Goal: Task Accomplishment & Management: Manage account settings

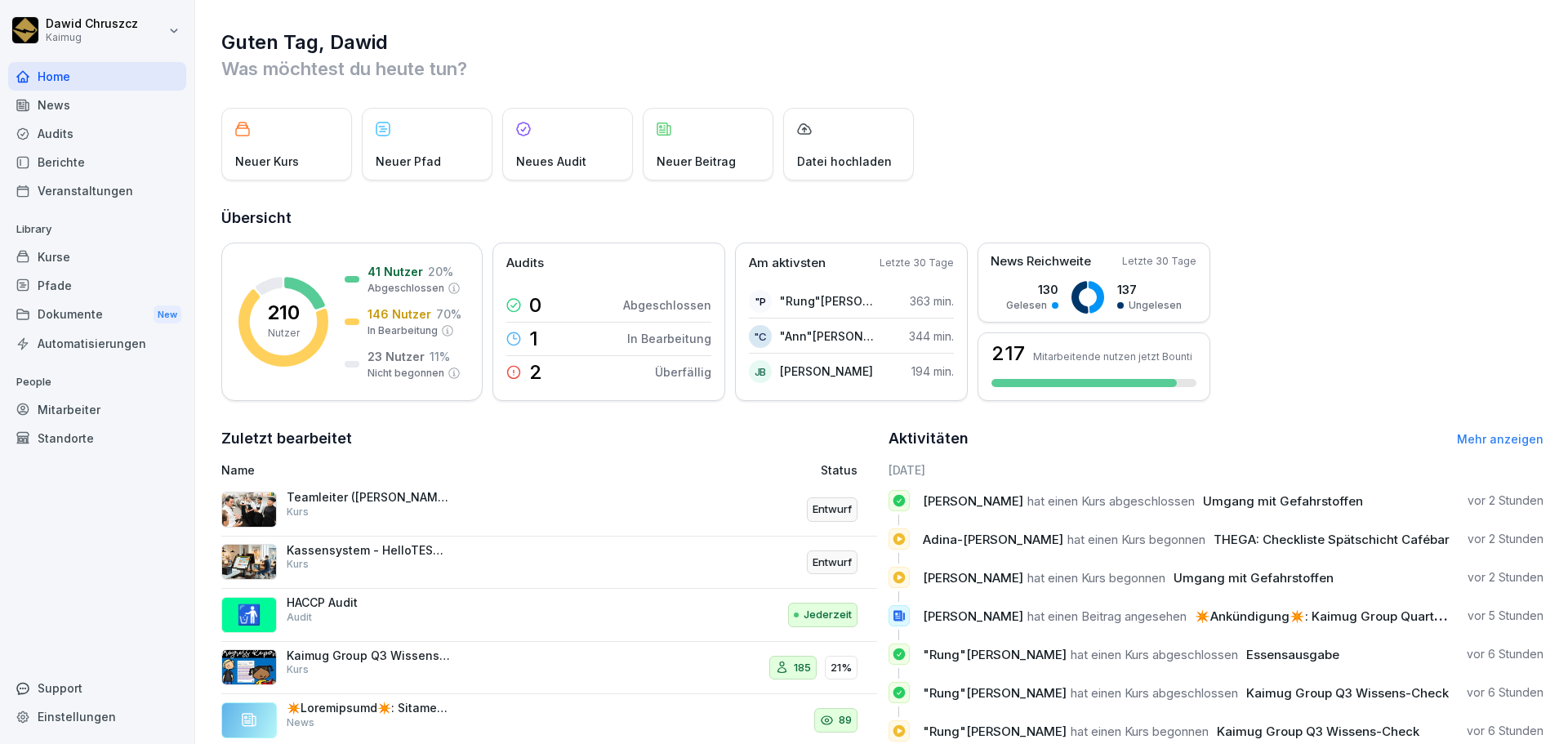
click at [91, 419] on div "Mitarbeiter" at bounding box center [97, 409] width 178 height 28
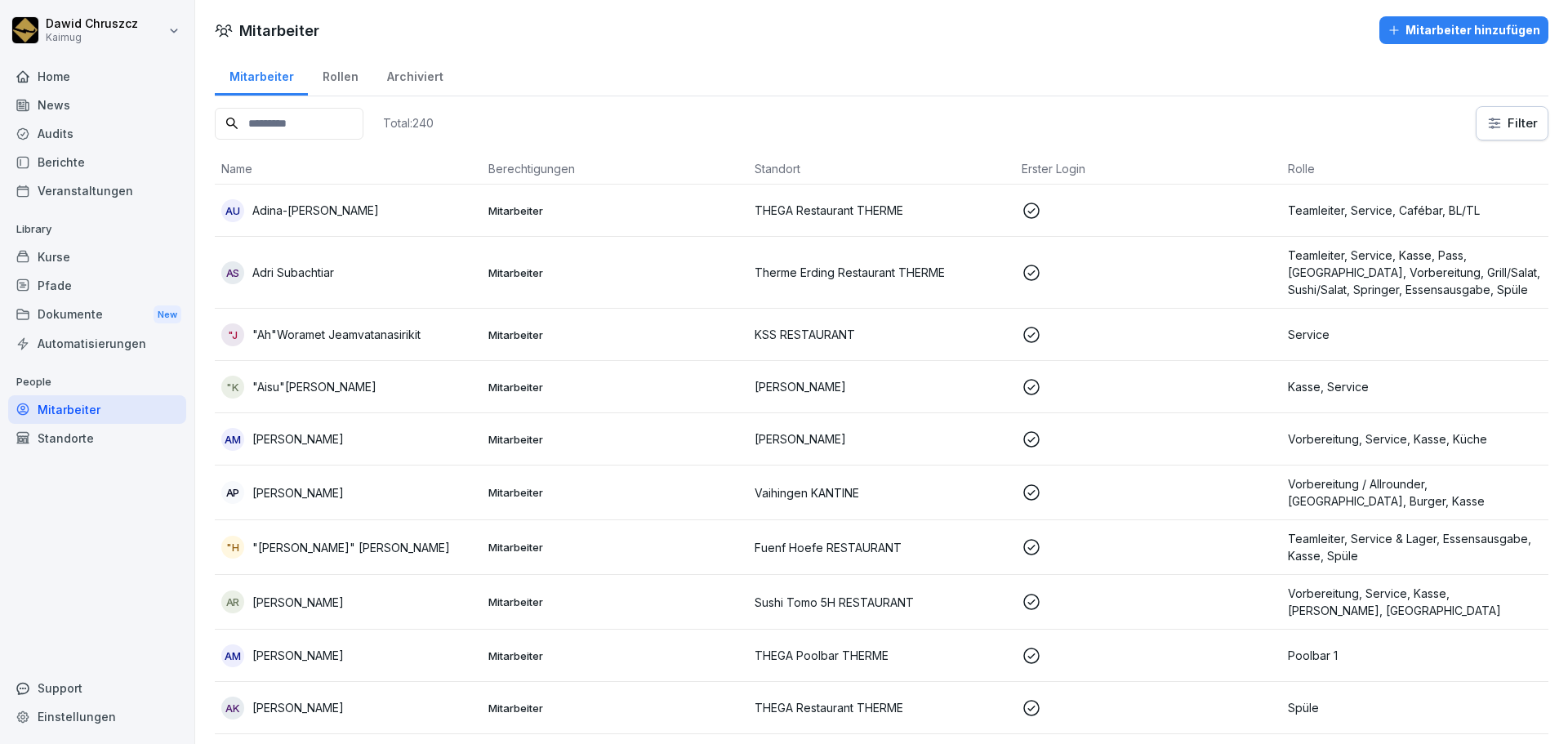
click at [340, 132] on input at bounding box center [289, 124] width 149 height 32
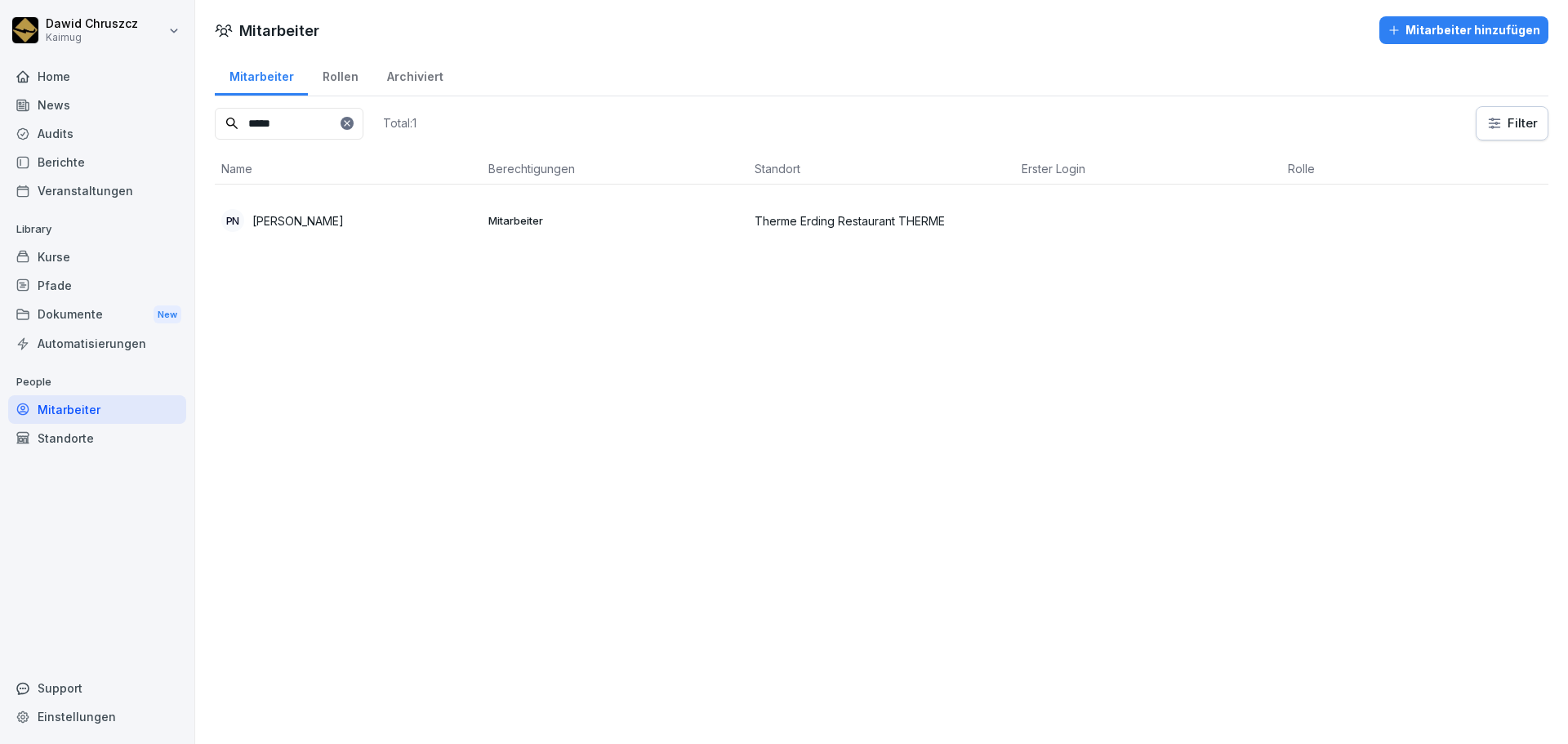
type input "*****"
click at [344, 221] on p "[PERSON_NAME]" at bounding box center [298, 221] width 92 height 17
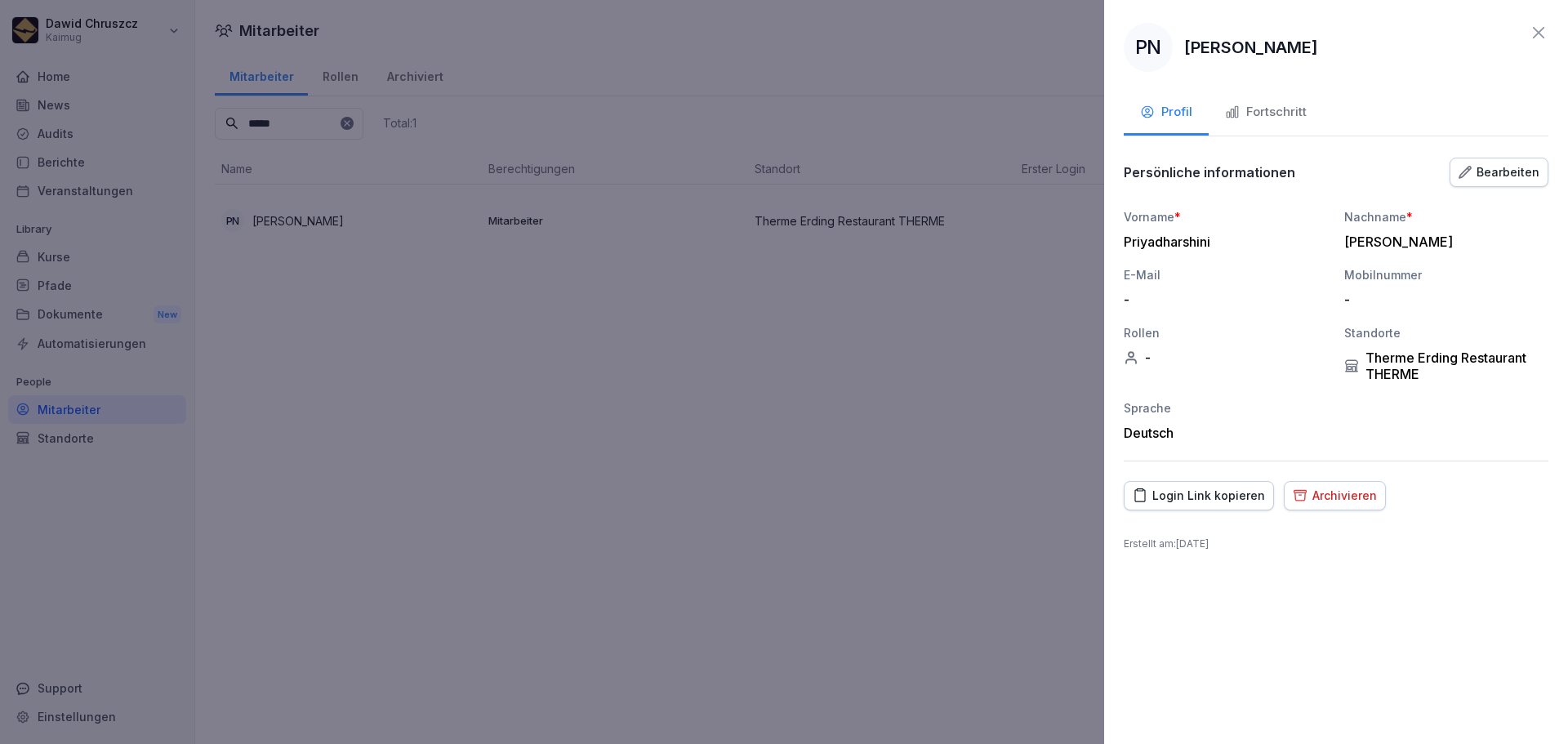
click at [1476, 180] on div "Bearbeiten" at bounding box center [1498, 172] width 81 height 18
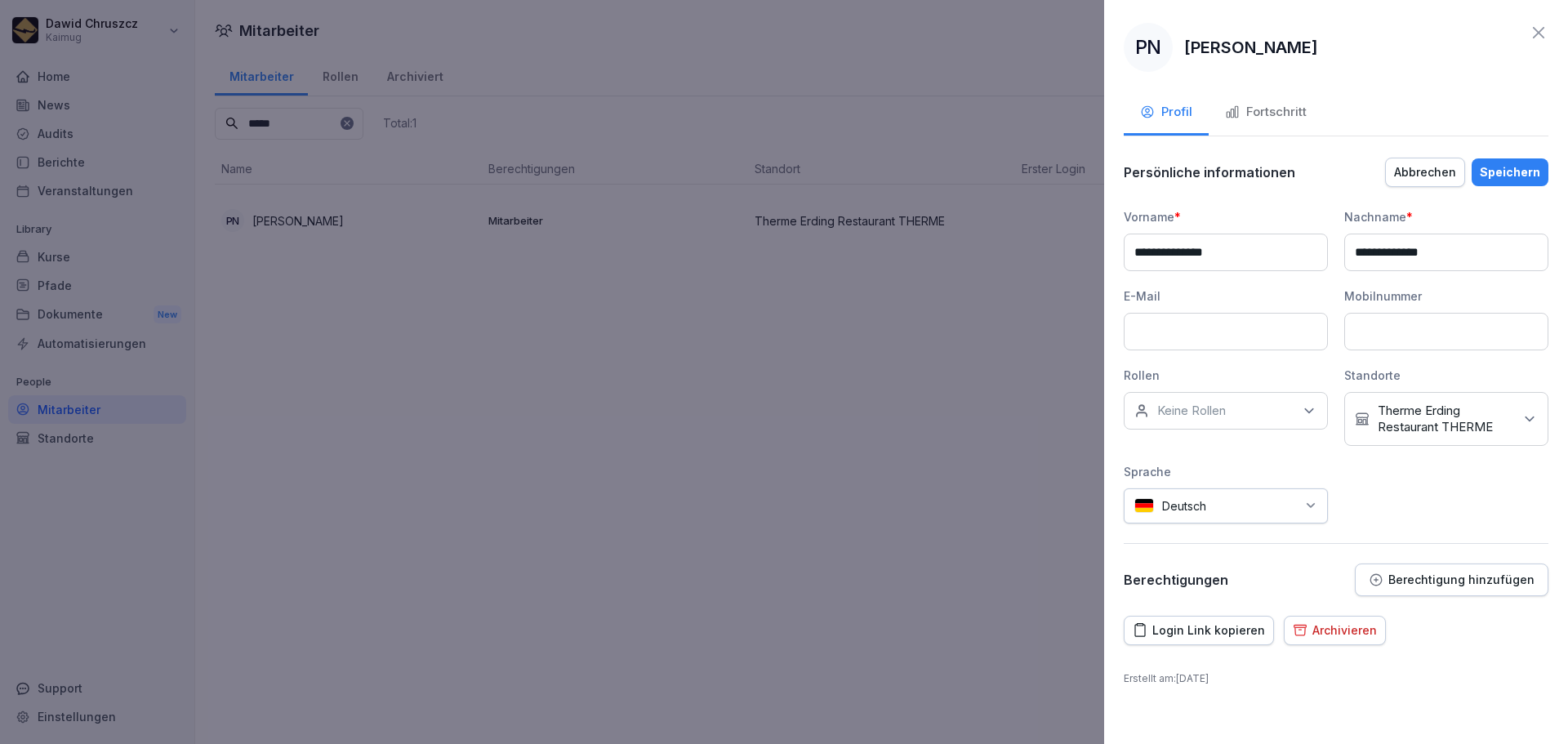
click at [1212, 327] on input at bounding box center [1225, 331] width 204 height 37
click at [1211, 347] on input at bounding box center [1225, 331] width 204 height 37
paste input "**********"
type input "**********"
click at [1247, 300] on div "E-Mail" at bounding box center [1225, 296] width 204 height 17
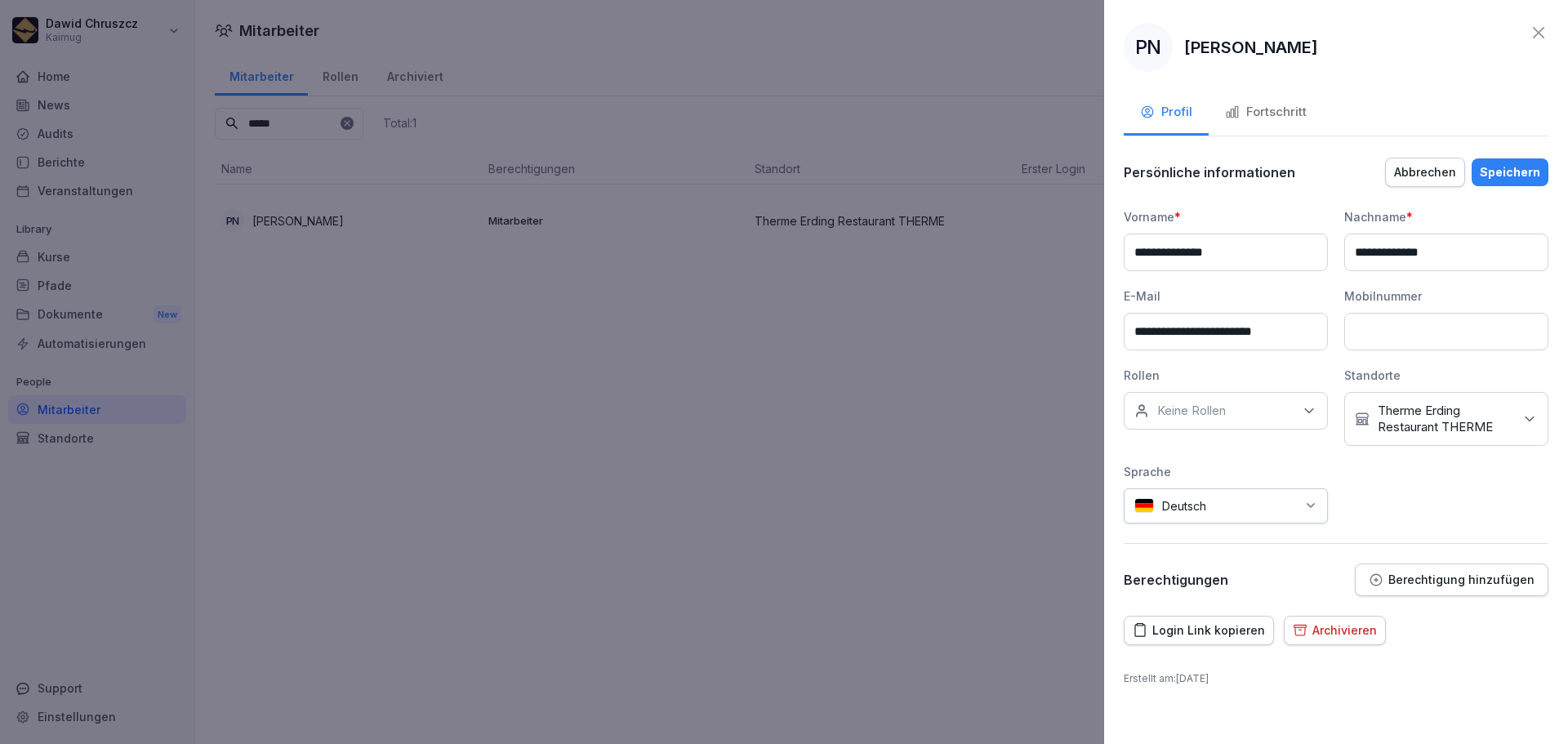
click at [1324, 373] on div "Rollen" at bounding box center [1225, 375] width 204 height 17
click at [1308, 407] on icon at bounding box center [1309, 411] width 17 height 17
click at [1427, 484] on div "**********" at bounding box center [1336, 365] width 424 height 315
click at [1512, 169] on div "Speichern" at bounding box center [1510, 172] width 61 height 18
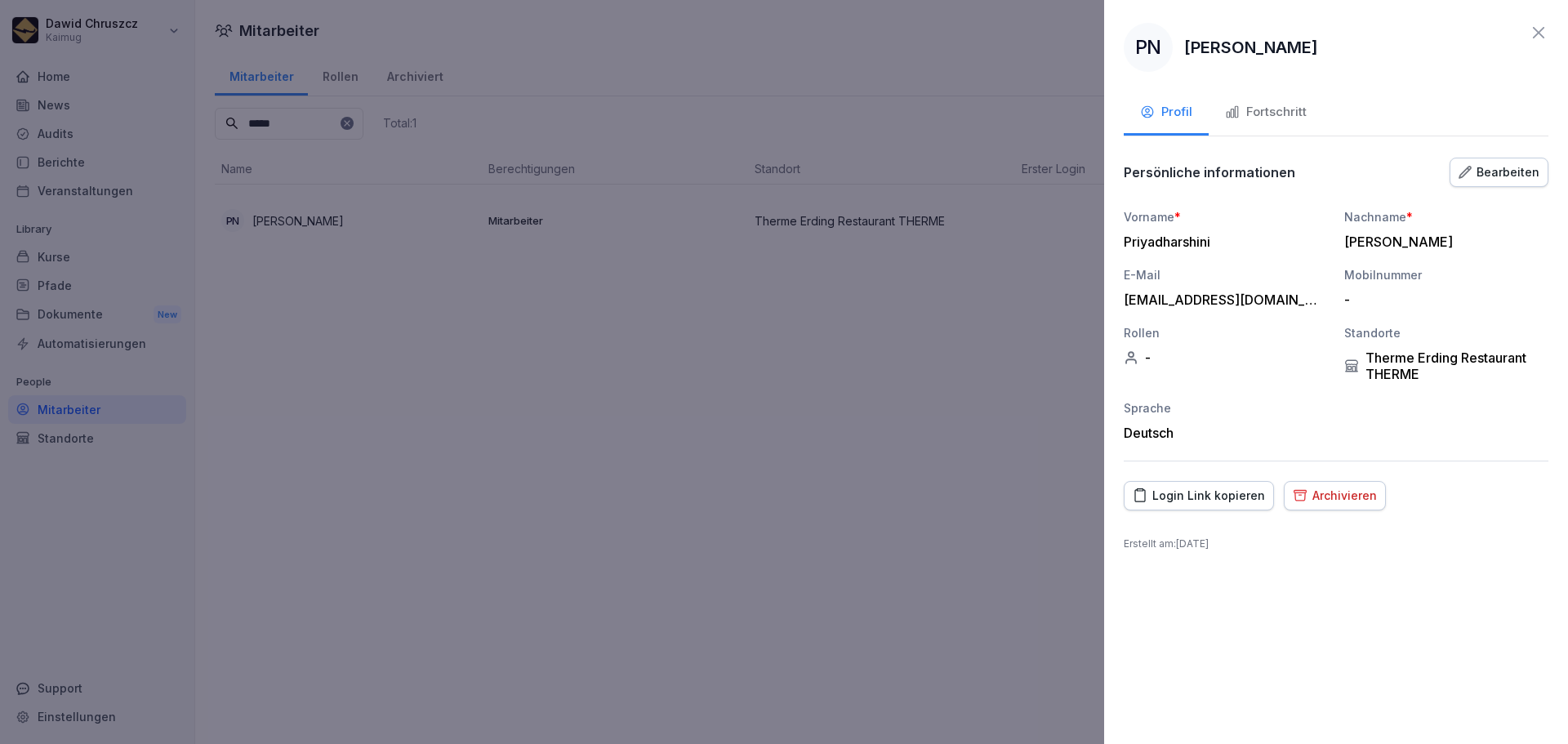
click at [1194, 502] on div "Login Link kopieren" at bounding box center [1198, 496] width 132 height 18
drag, startPoint x: 1279, startPoint y: 299, endPoint x: 1121, endPoint y: 309, distance: 158.3
click at [1124, 307] on div "[EMAIL_ADDRESS][DOMAIN_NAME]" at bounding box center [1222, 300] width 196 height 17
copy div "[EMAIL_ADDRESS][DOMAIN_NAME]"
click at [1238, 112] on icon "button" at bounding box center [1232, 112] width 15 height 15
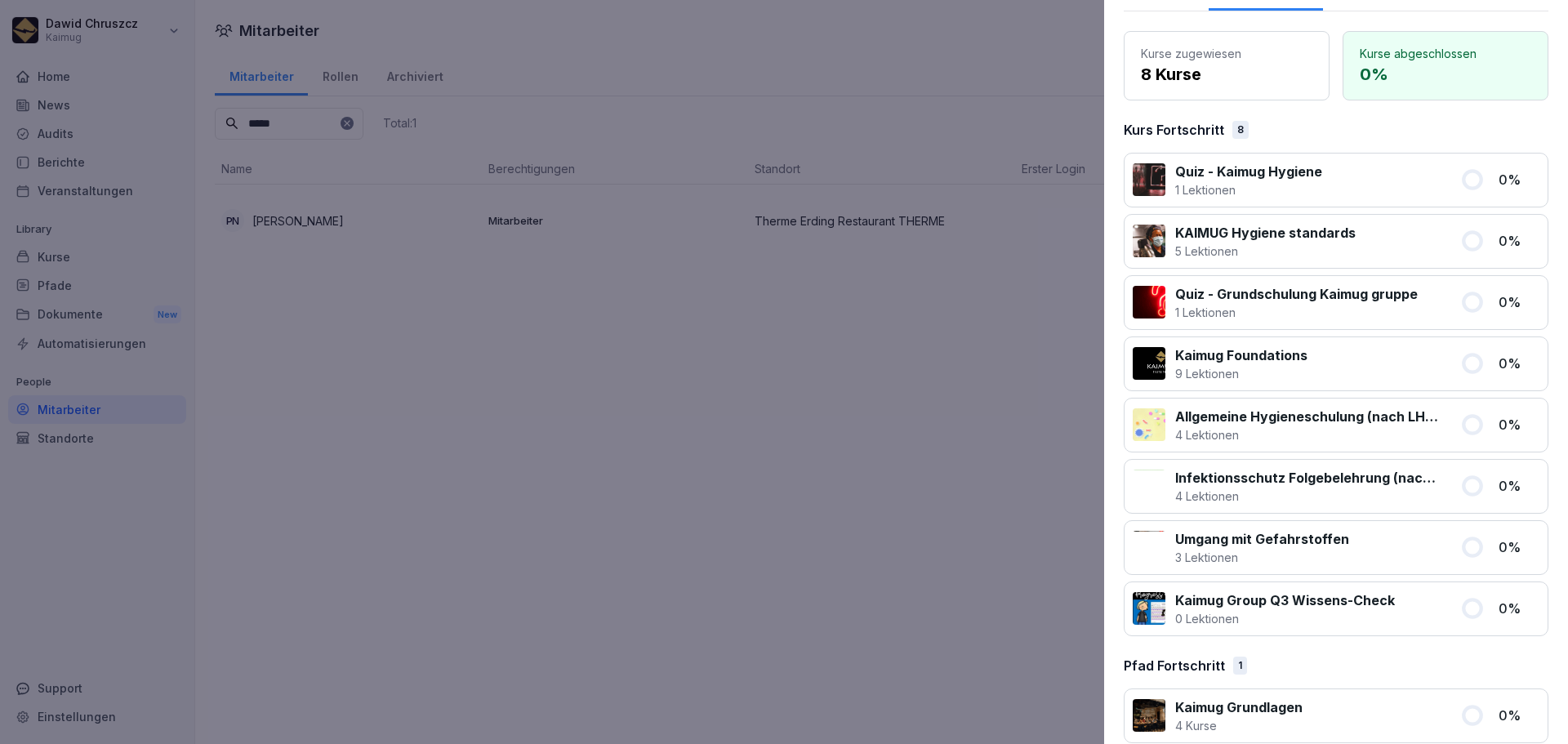
scroll to position [147, 0]
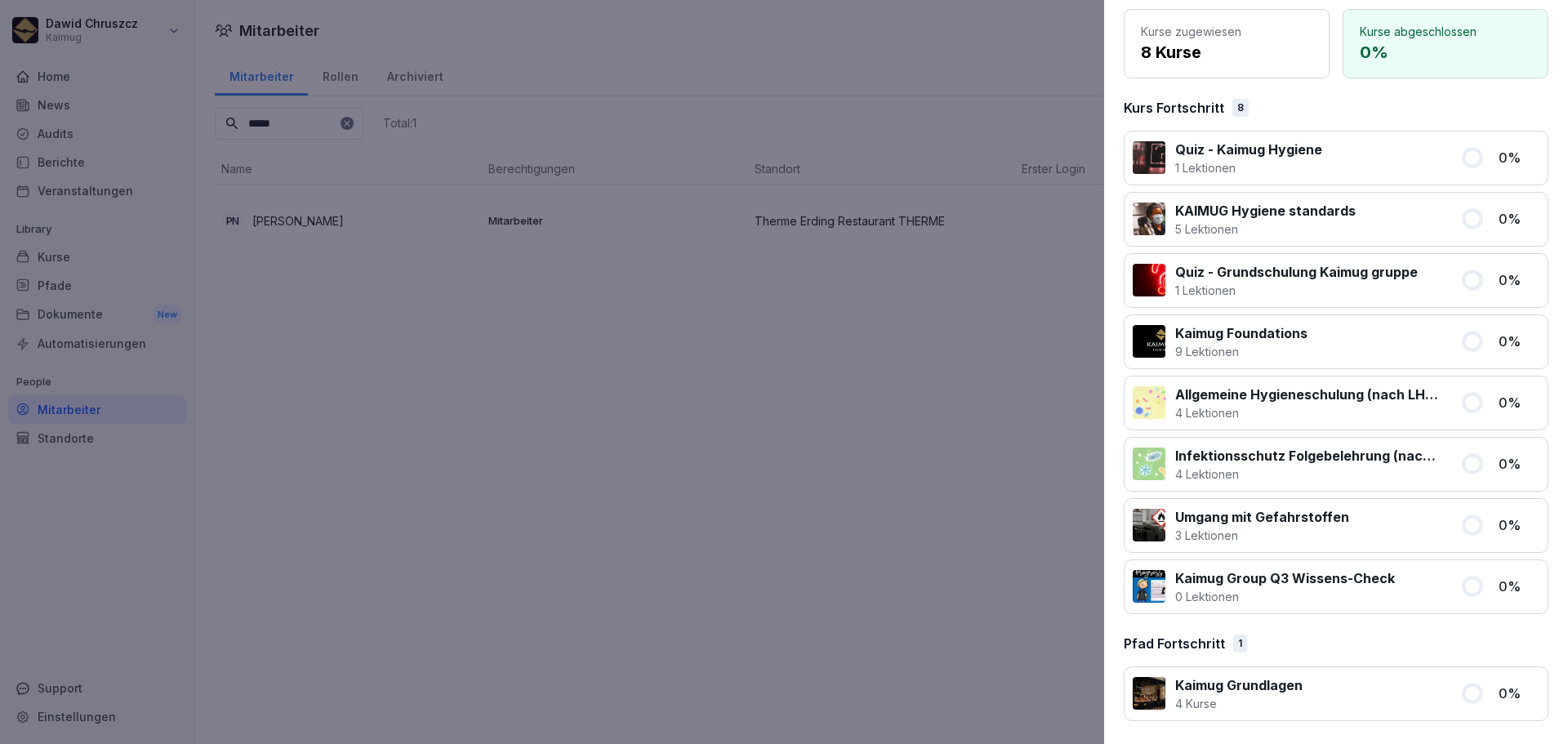
click at [1113, 74] on div "PN [PERSON_NAME] Profil Fortschritt Kurse zugewiesen 8 Kurse Kurse abgeschlosse…" at bounding box center [1336, 372] width 464 height 744
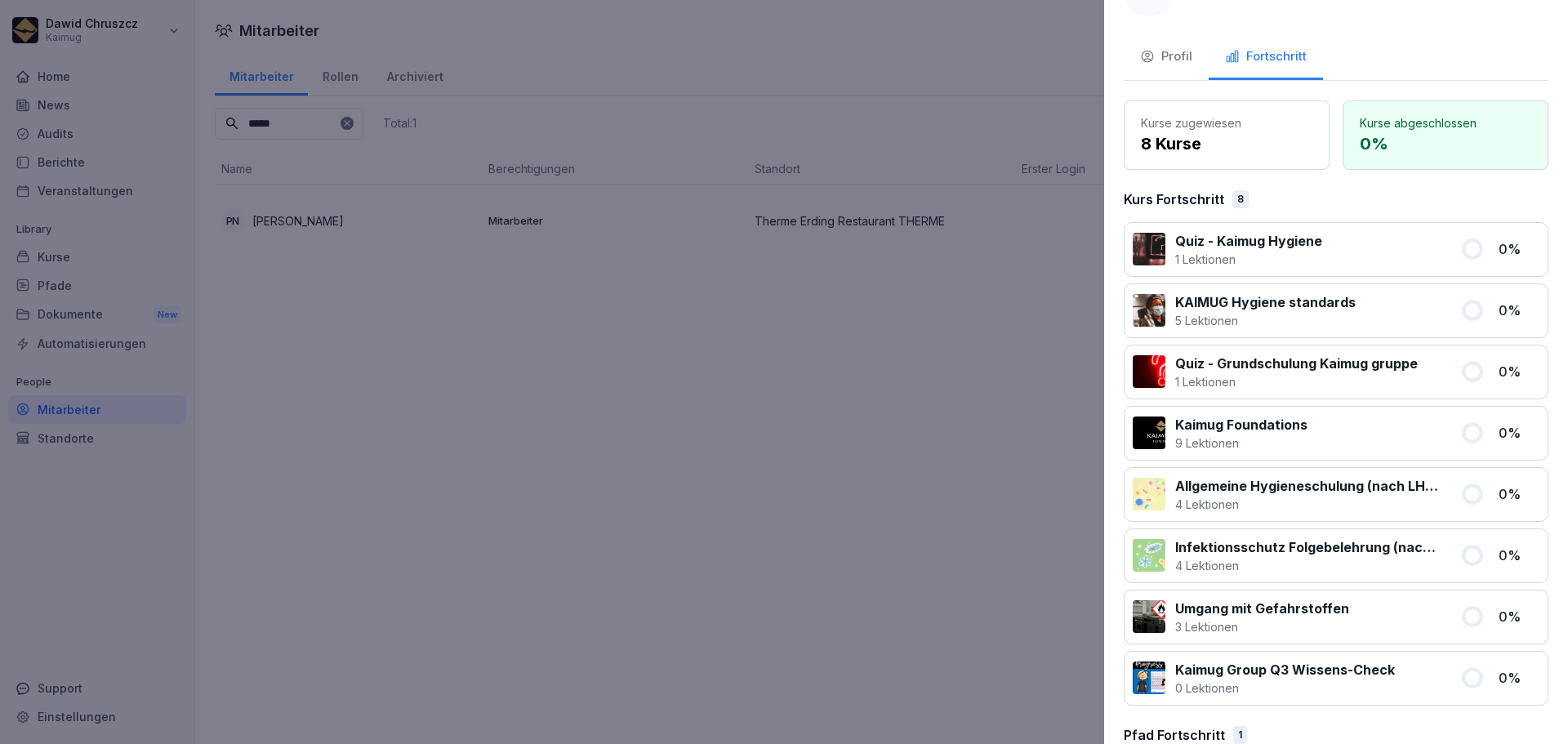
scroll to position [0, 0]
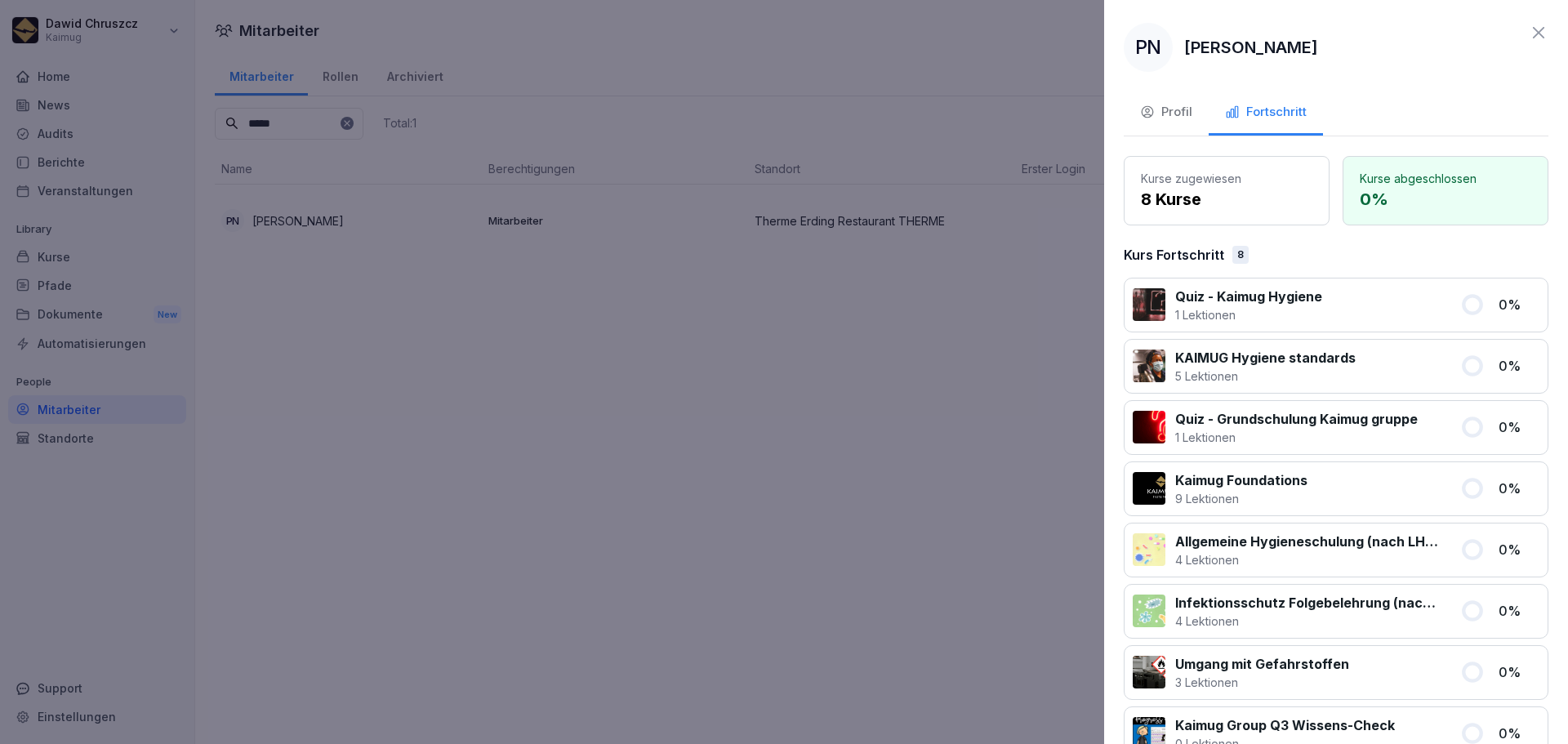
click at [1185, 108] on div "Profil" at bounding box center [1165, 112] width 52 height 19
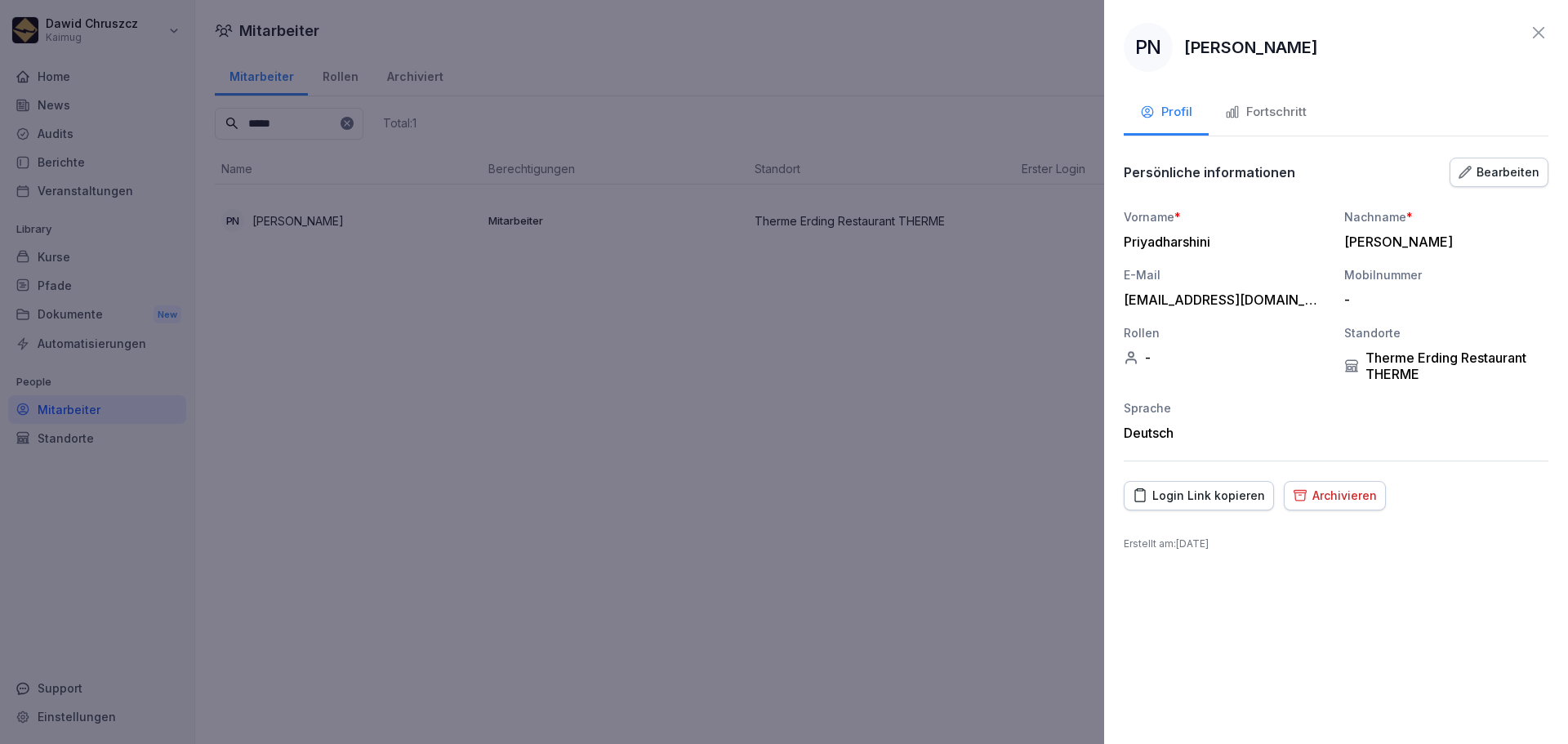
click at [1472, 176] on icon "button" at bounding box center [1465, 172] width 13 height 13
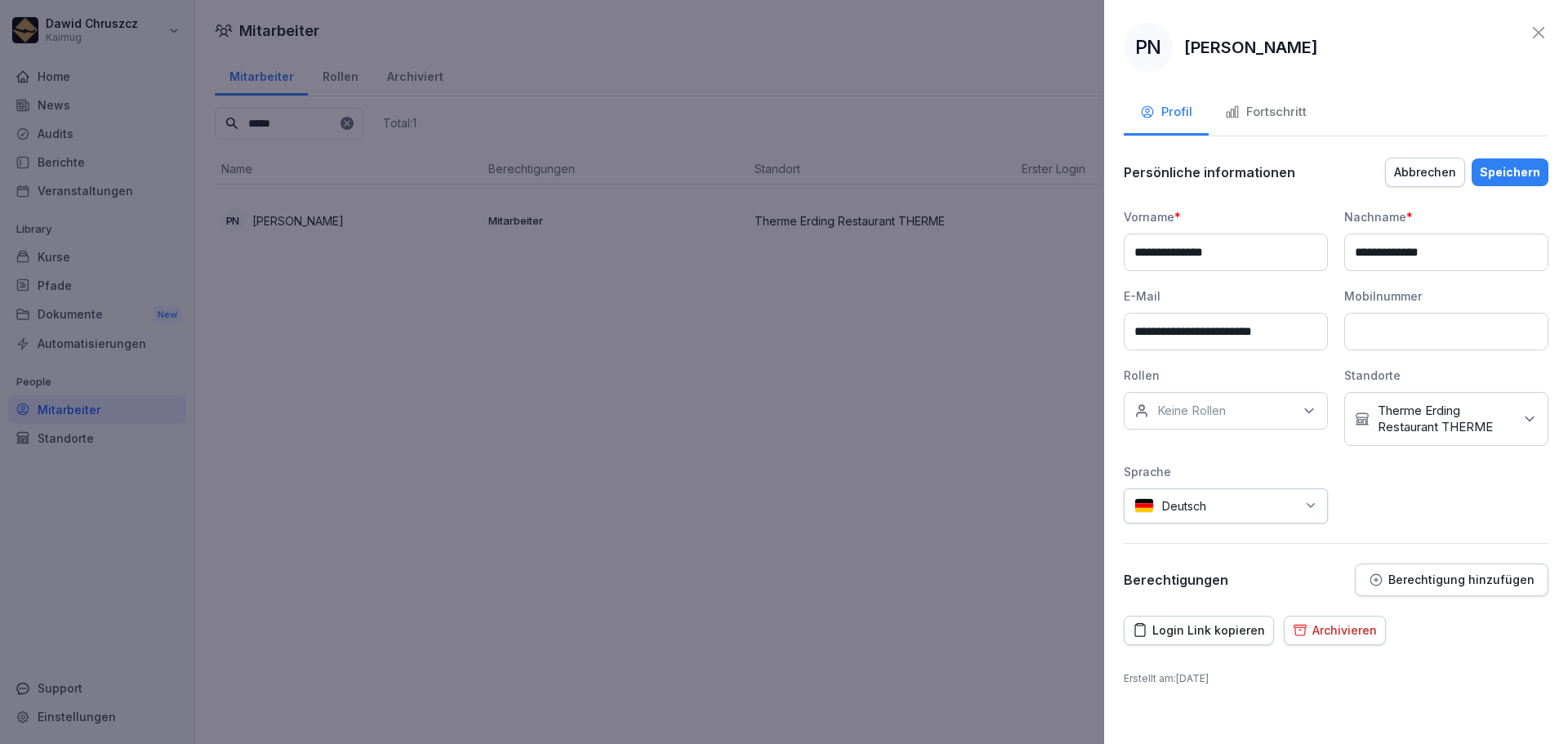
click at [1309, 495] on div "Deutsch" at bounding box center [1225, 506] width 204 height 35
type input "***"
click at [1243, 588] on div "Englisch" at bounding box center [1197, 585] width 131 height 36
click at [1506, 176] on div "Speichern" at bounding box center [1510, 172] width 61 height 18
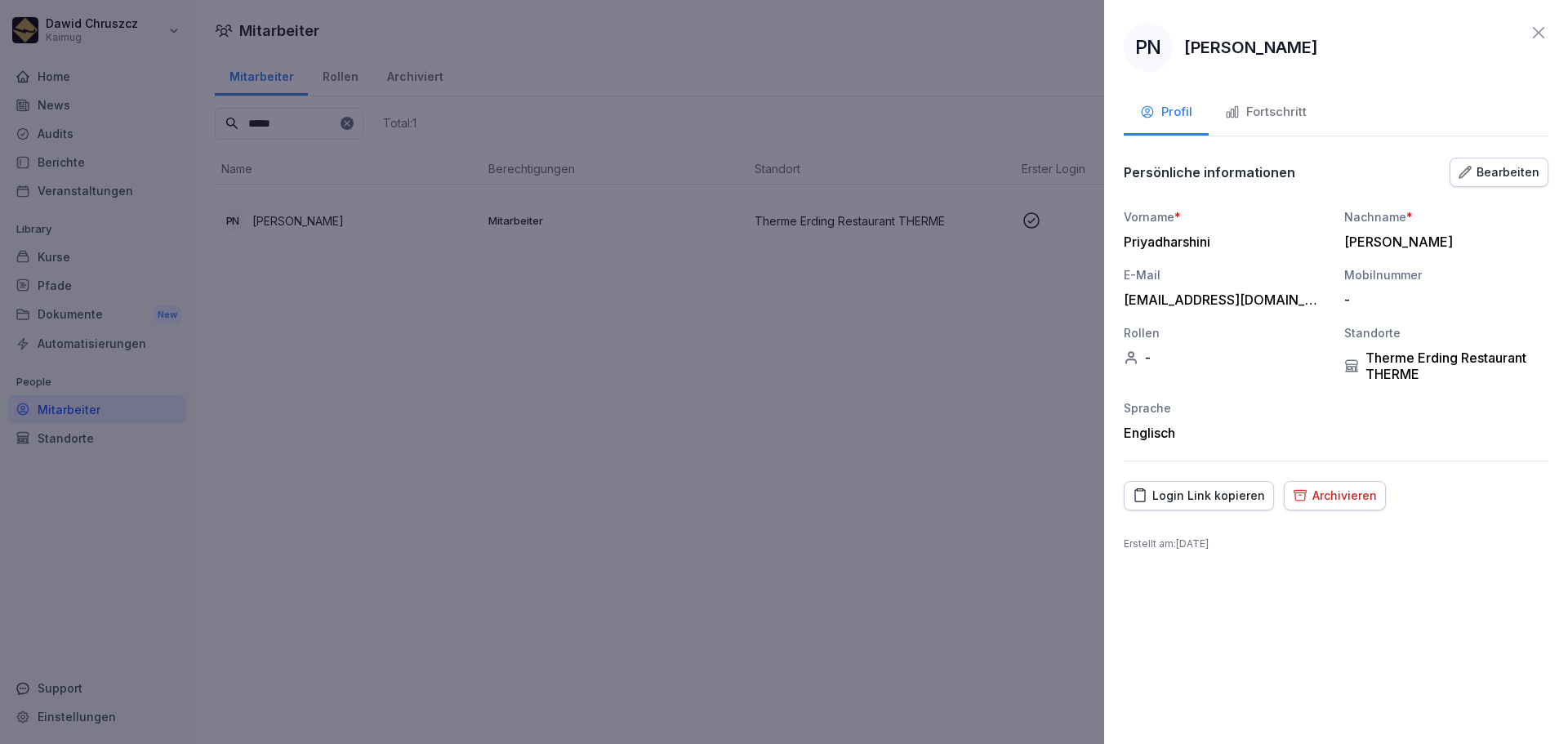
click at [1256, 106] on div "Fortschritt" at bounding box center [1265, 112] width 82 height 19
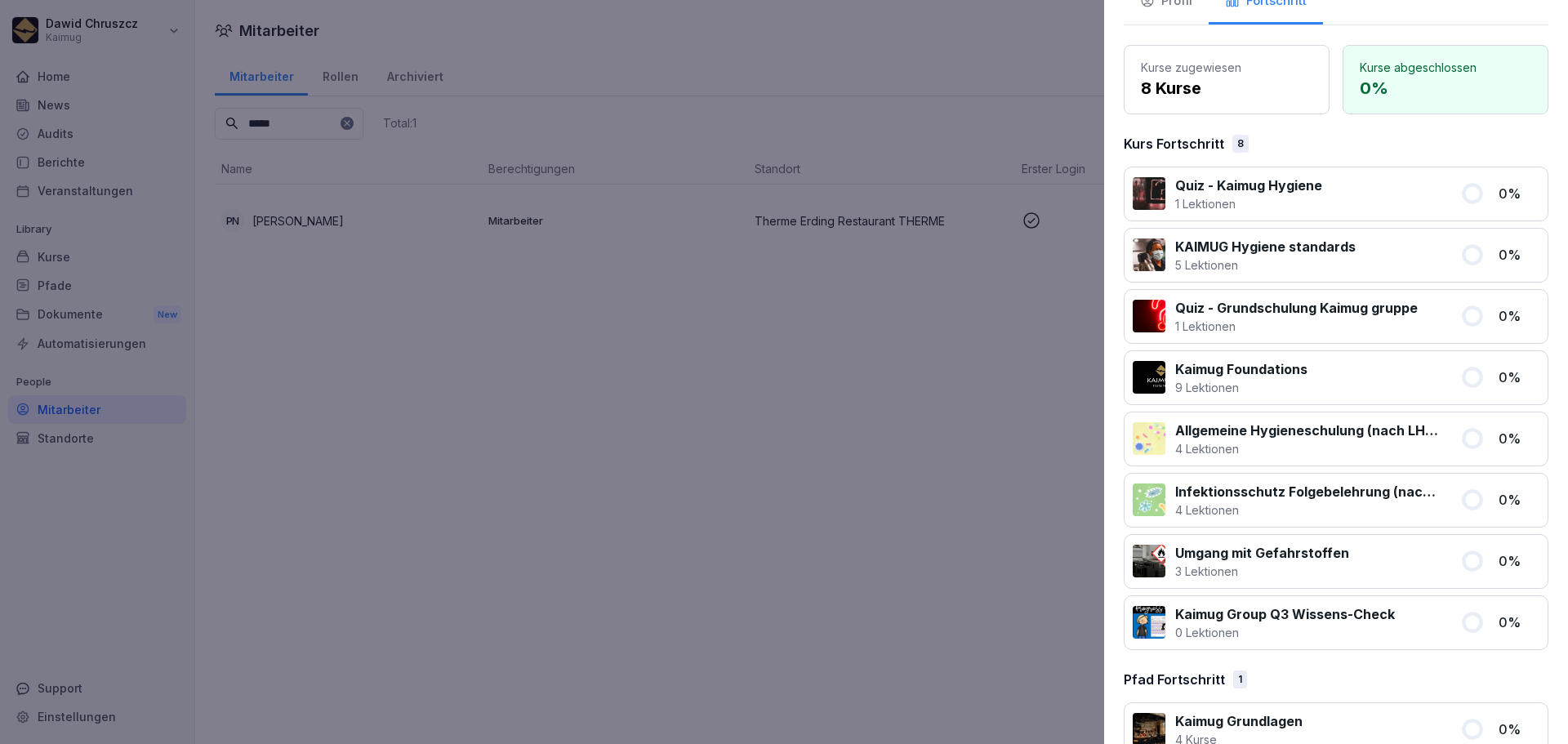
scroll to position [147, 0]
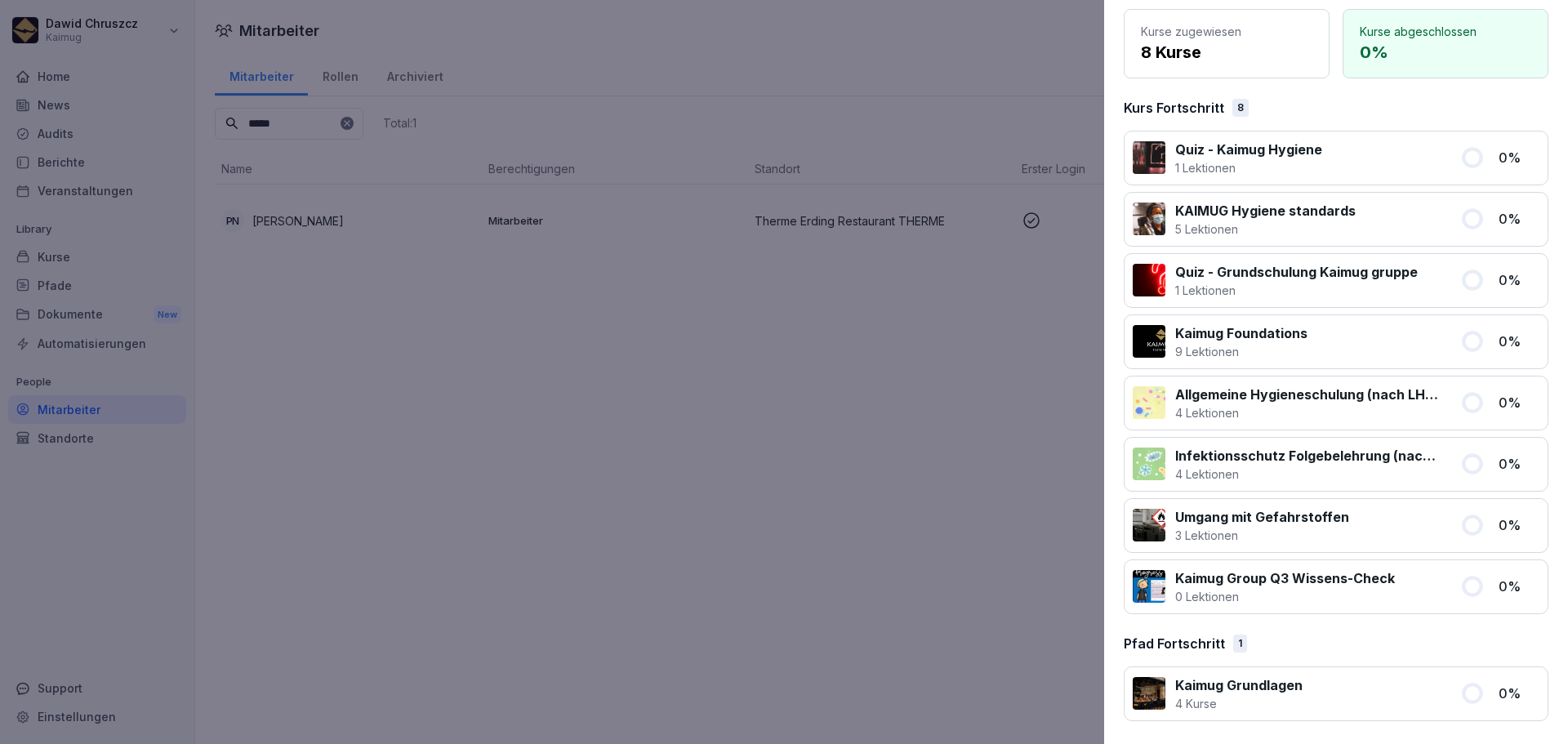
click at [979, 444] on div at bounding box center [784, 372] width 1568 height 744
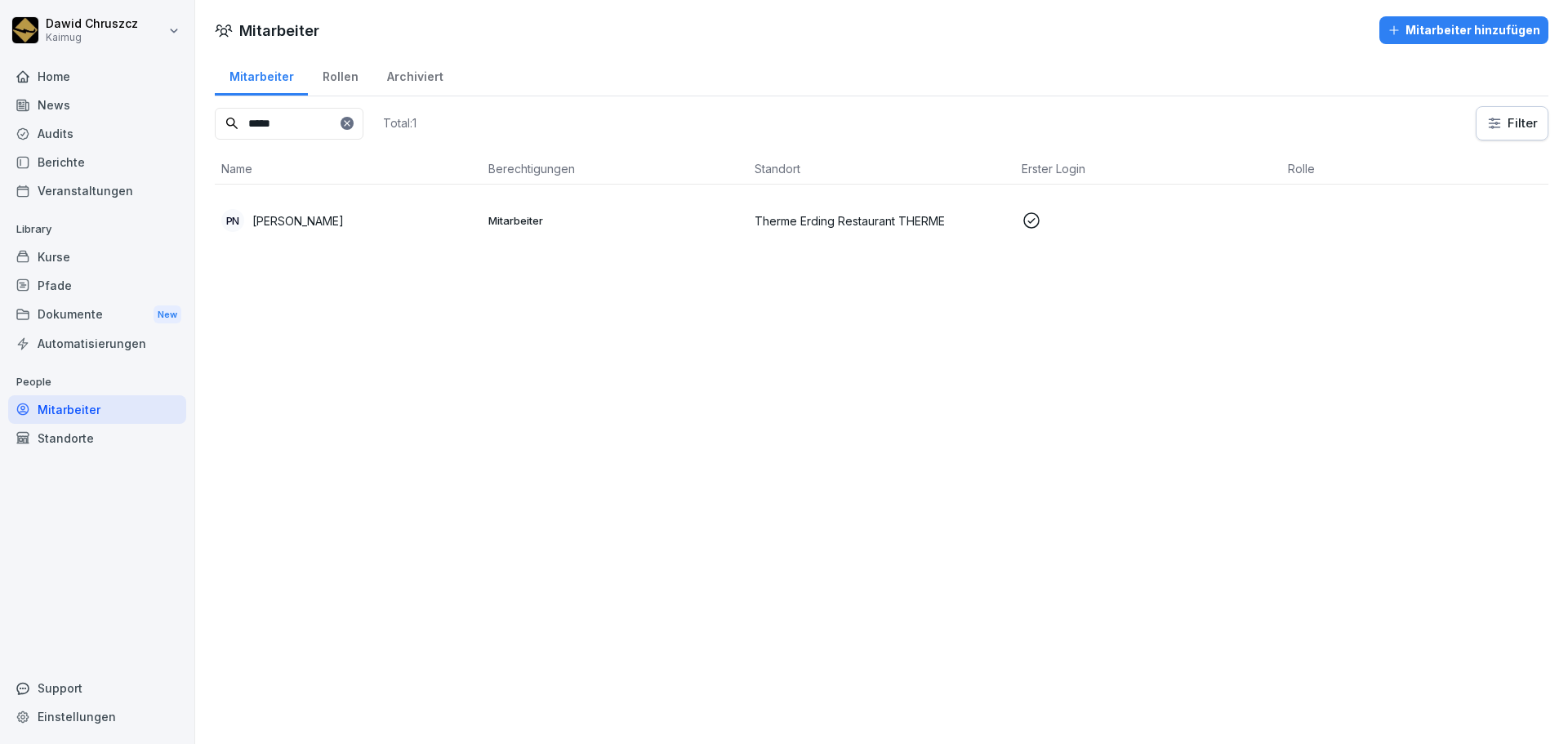
click at [344, 229] on p "[PERSON_NAME]" at bounding box center [298, 221] width 92 height 17
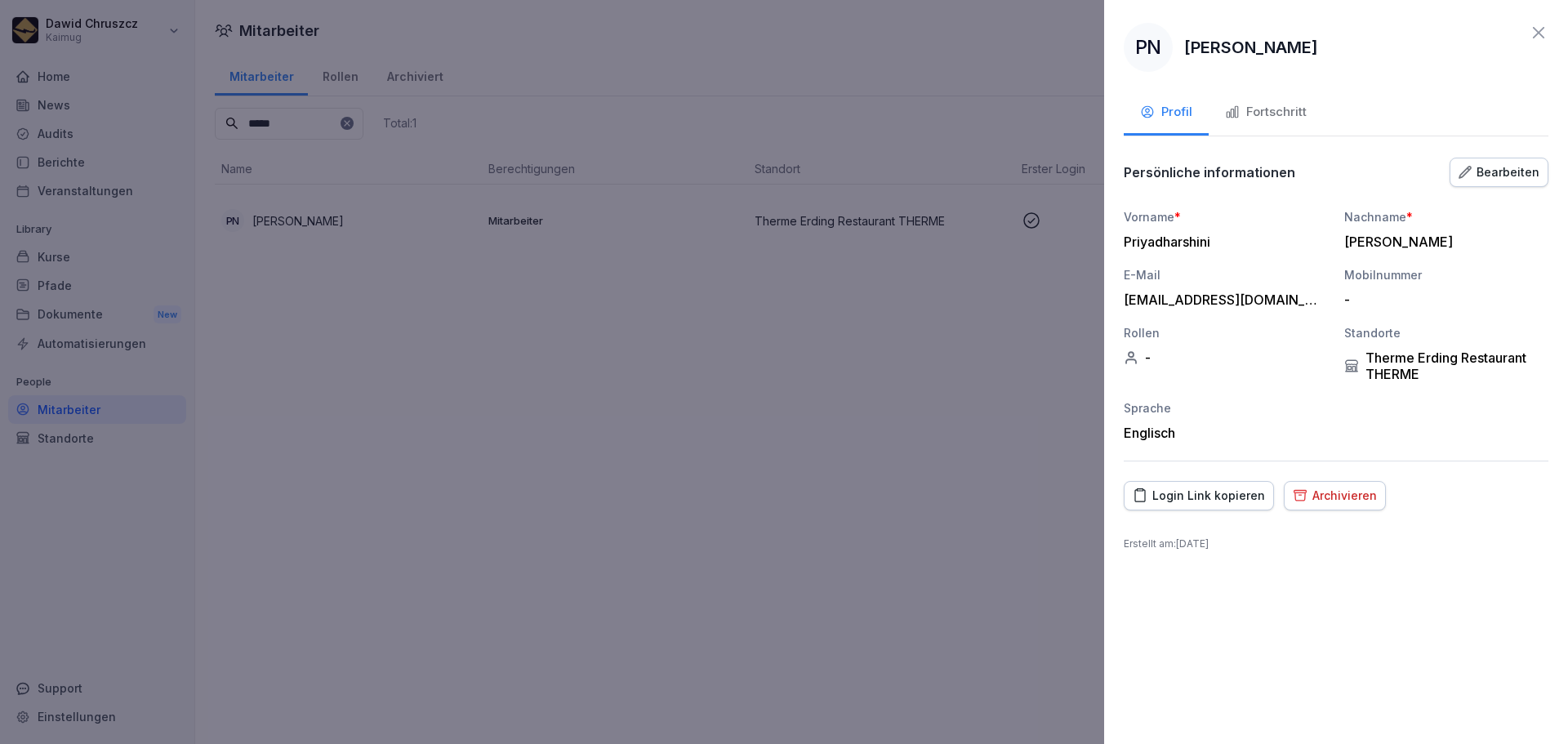
click at [1264, 119] on div "Fortschritt" at bounding box center [1265, 112] width 82 height 19
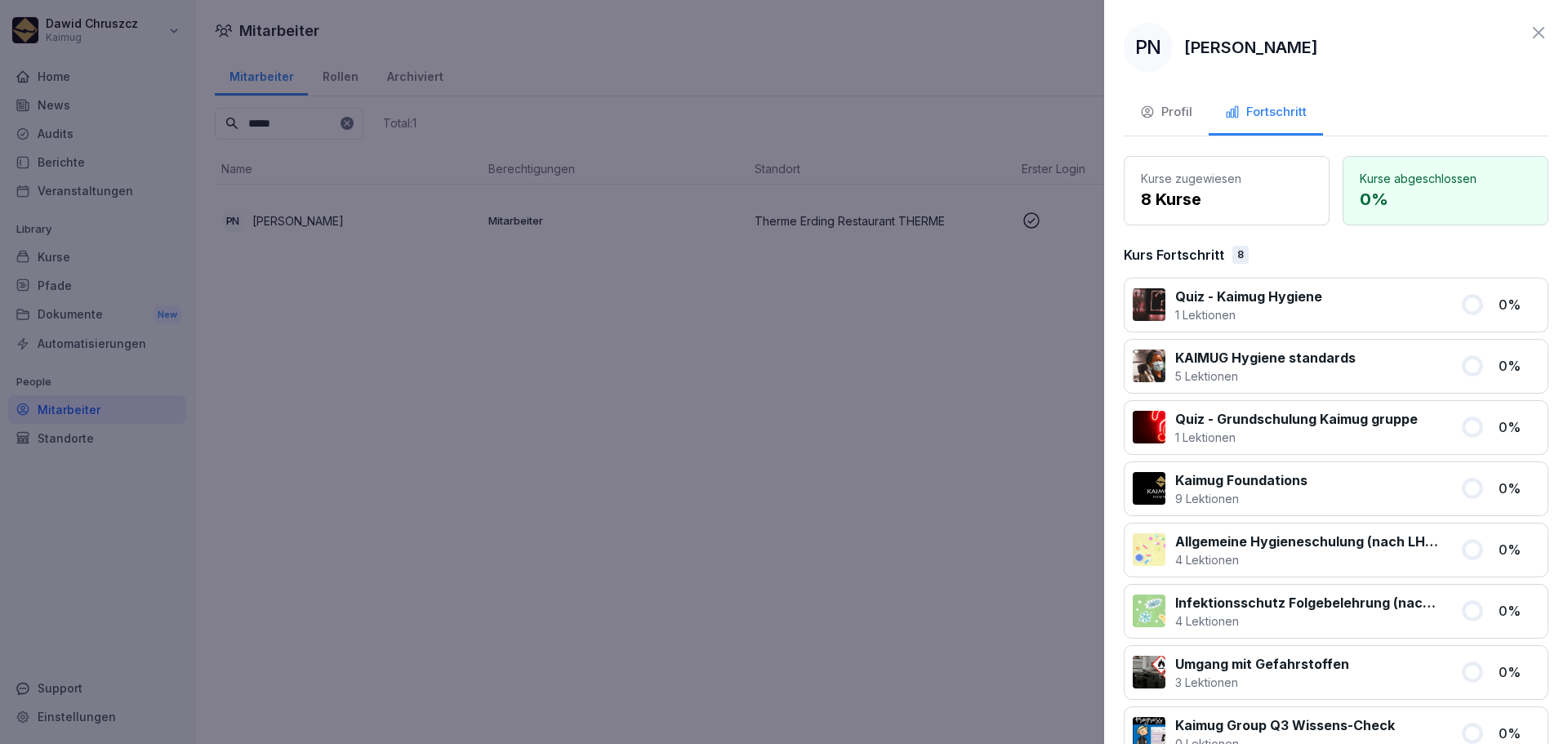
click at [1143, 115] on icon "button" at bounding box center [1147, 112] width 12 height 11
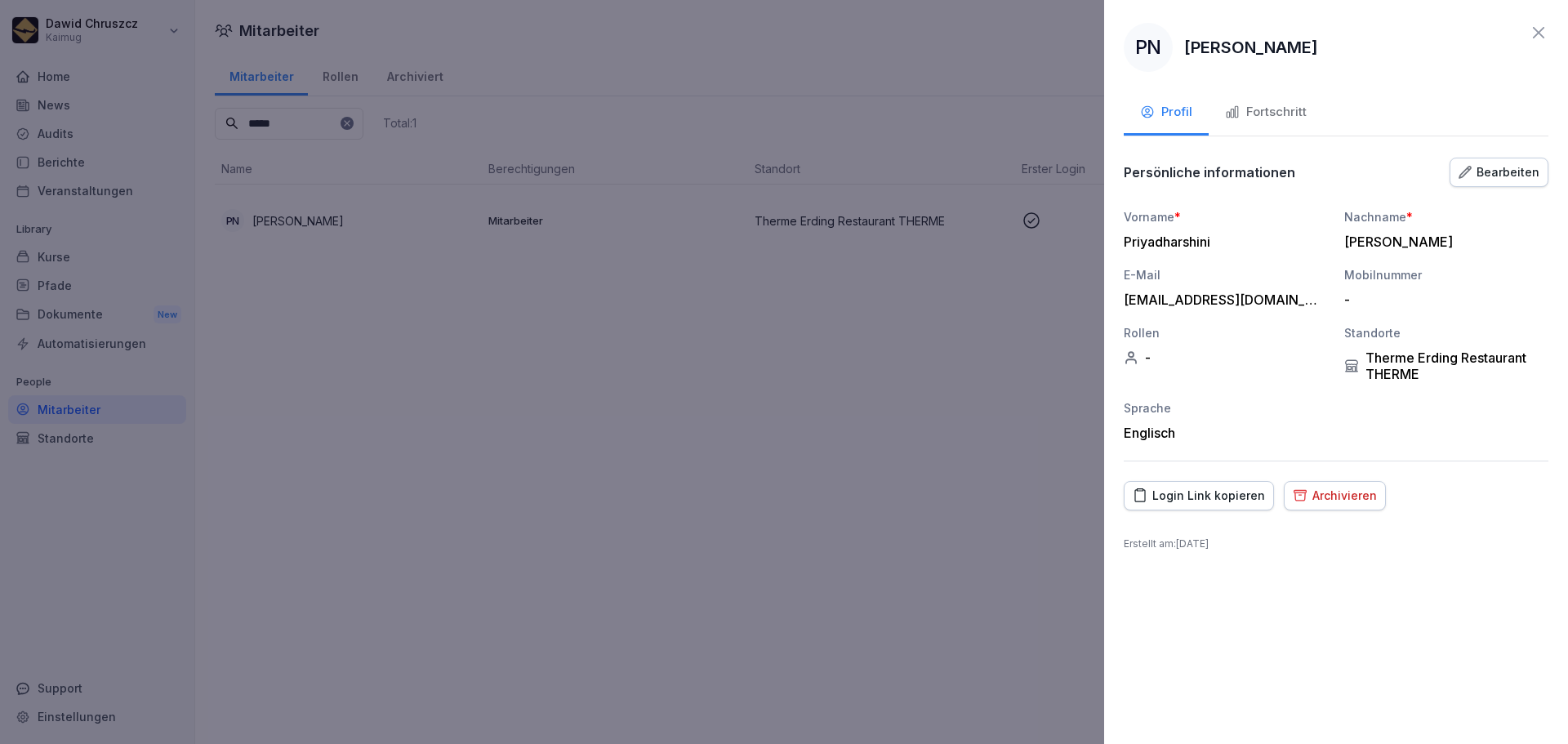
click at [1535, 34] on icon at bounding box center [1538, 32] width 20 height 20
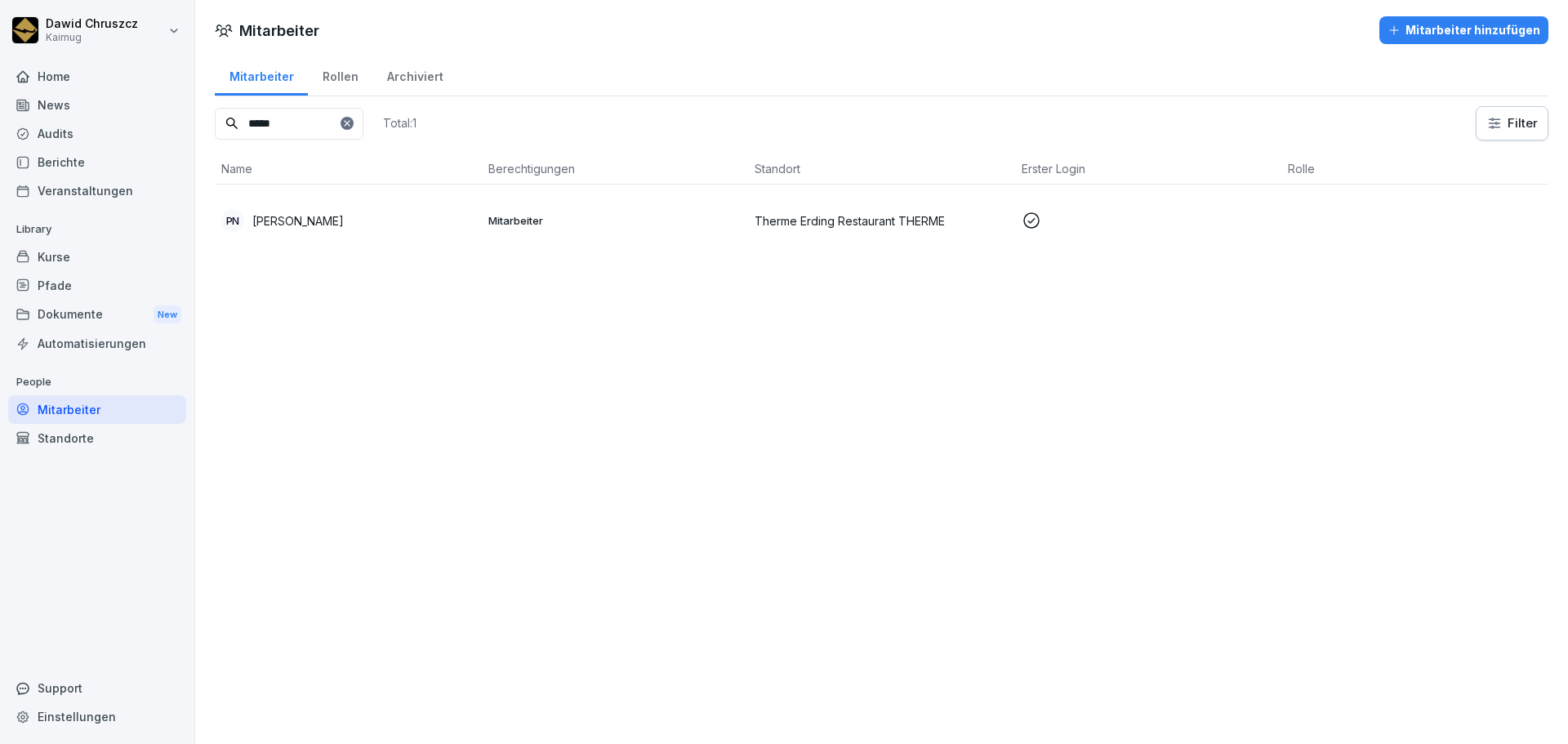
click at [62, 278] on div "Pfade" at bounding box center [97, 285] width 178 height 28
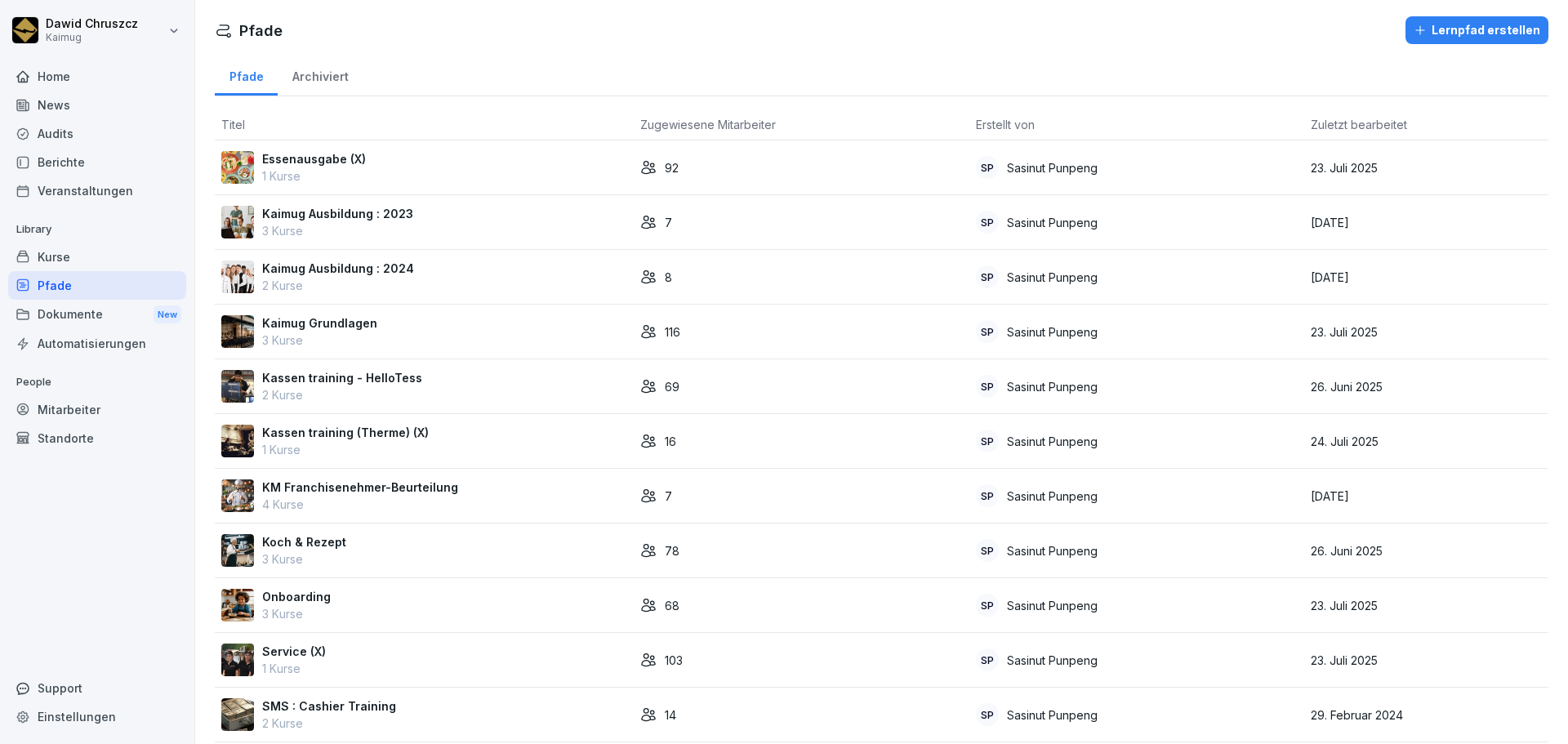
click at [70, 255] on div "Kurse" at bounding box center [97, 257] width 178 height 28
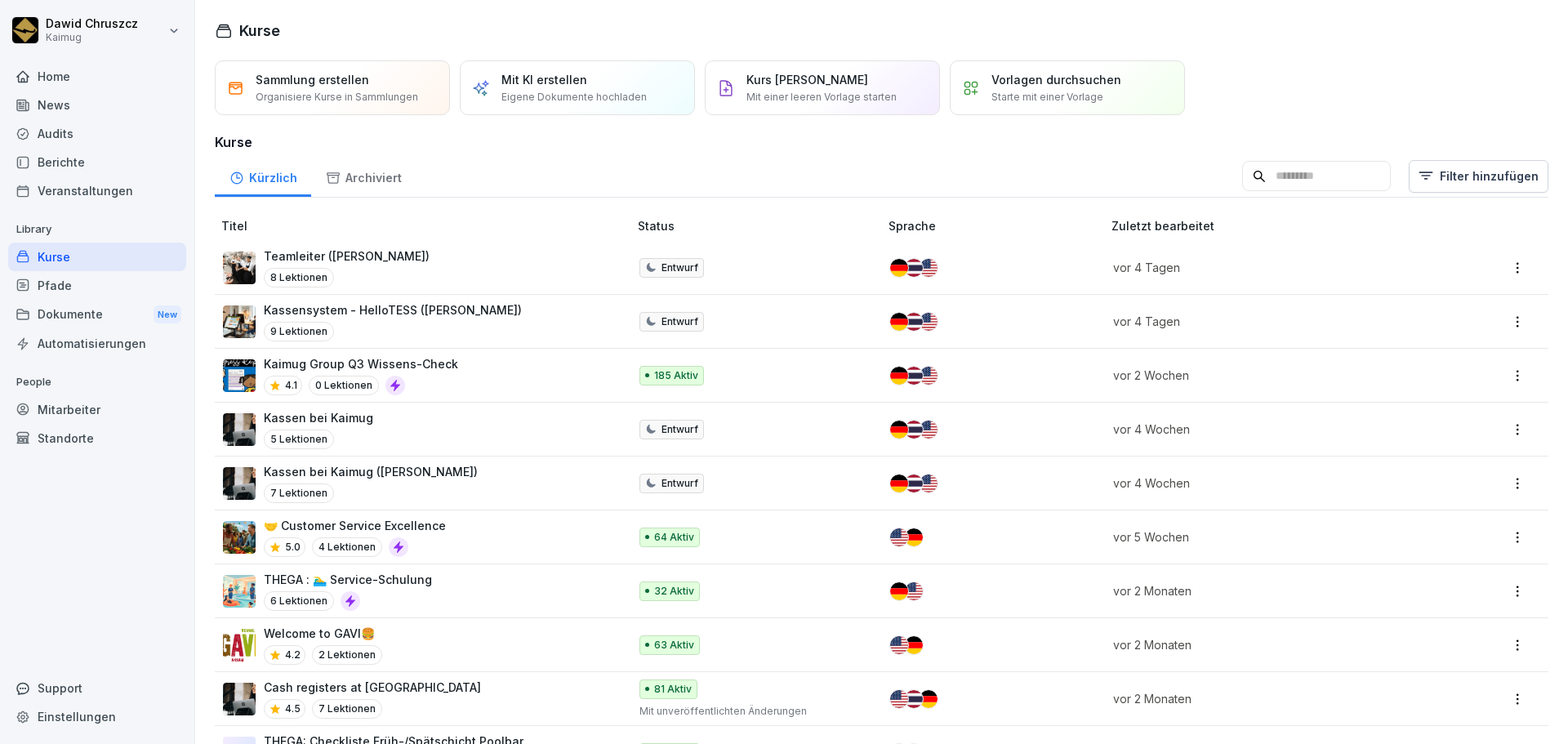
click at [1270, 168] on input at bounding box center [1316, 176] width 149 height 31
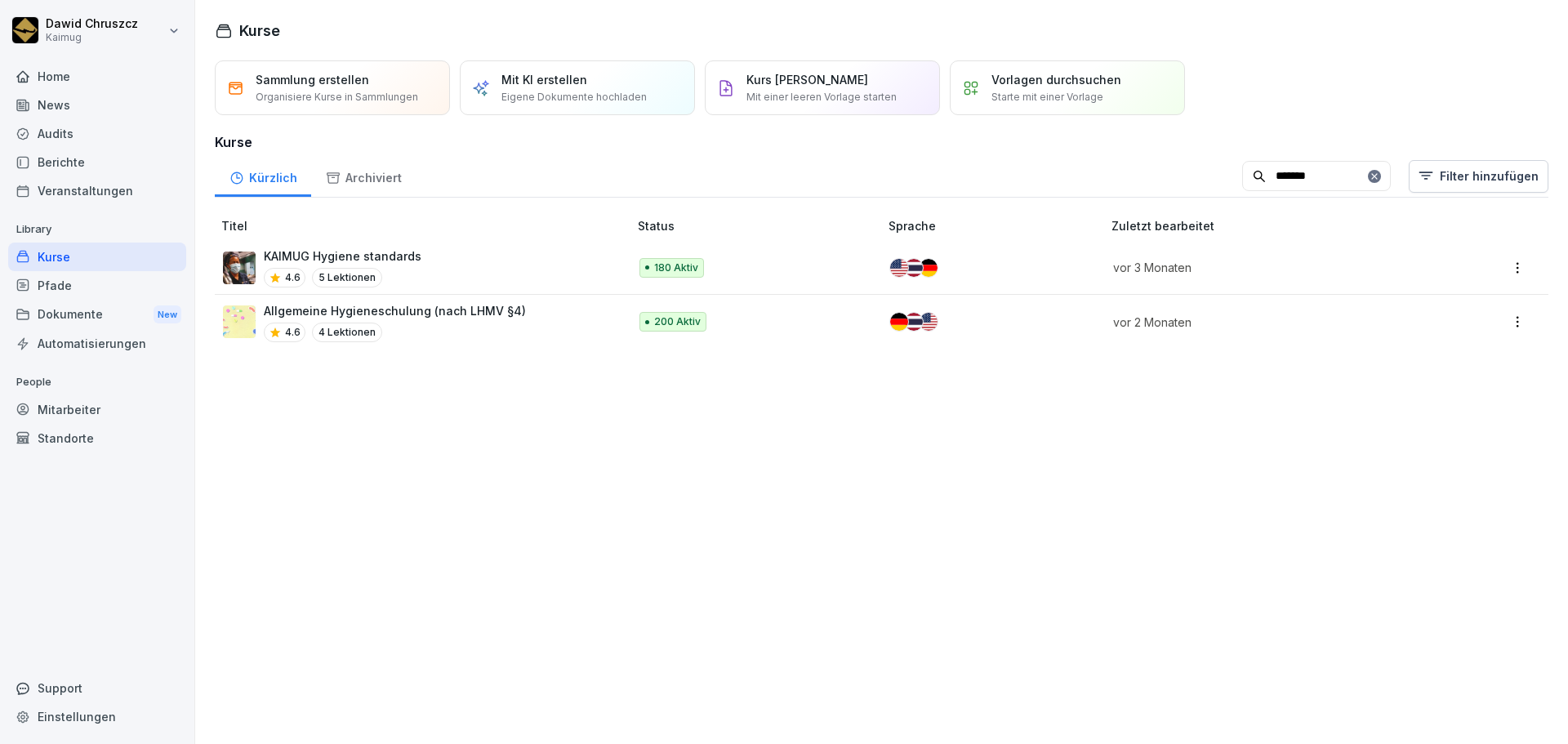
type input "*******"
click at [398, 319] on p "Allgemeine Hygieneschulung (nach LHMV §4)" at bounding box center [394, 310] width 262 height 17
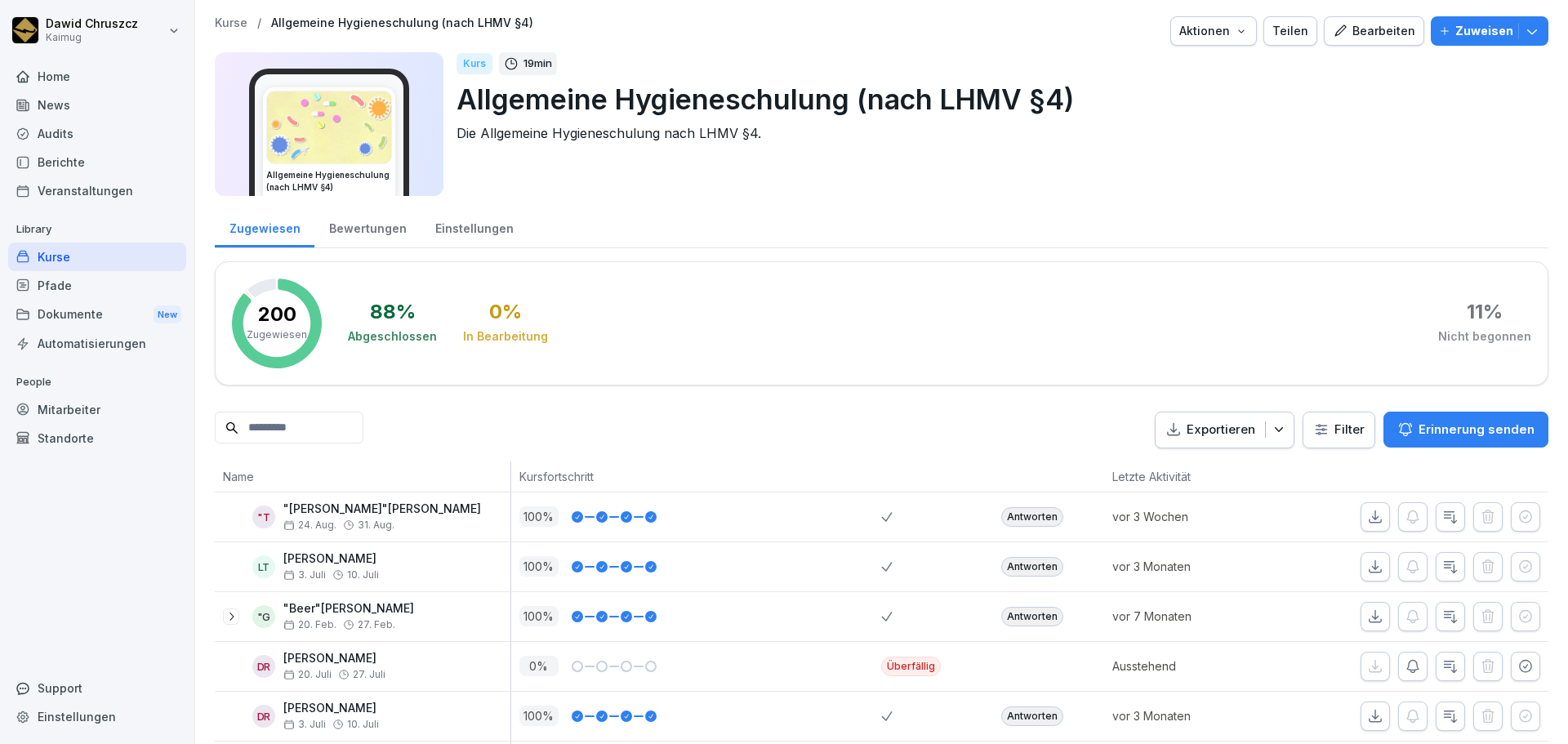
click at [1348, 432] on html "Dawid Chruszcz Kaimug Home News Audits Berichte Veranstaltungen Library Kurse P…" at bounding box center [784, 372] width 1568 height 744
click at [302, 426] on html "Dawid Chruszcz Kaimug Home News Audits Berichte Veranstaltungen Library Kurse P…" at bounding box center [784, 372] width 1568 height 744
click at [302, 429] on input at bounding box center [289, 428] width 149 height 32
click at [267, 444] on div at bounding box center [289, 430] width 149 height 37
click at [265, 440] on input at bounding box center [289, 428] width 149 height 32
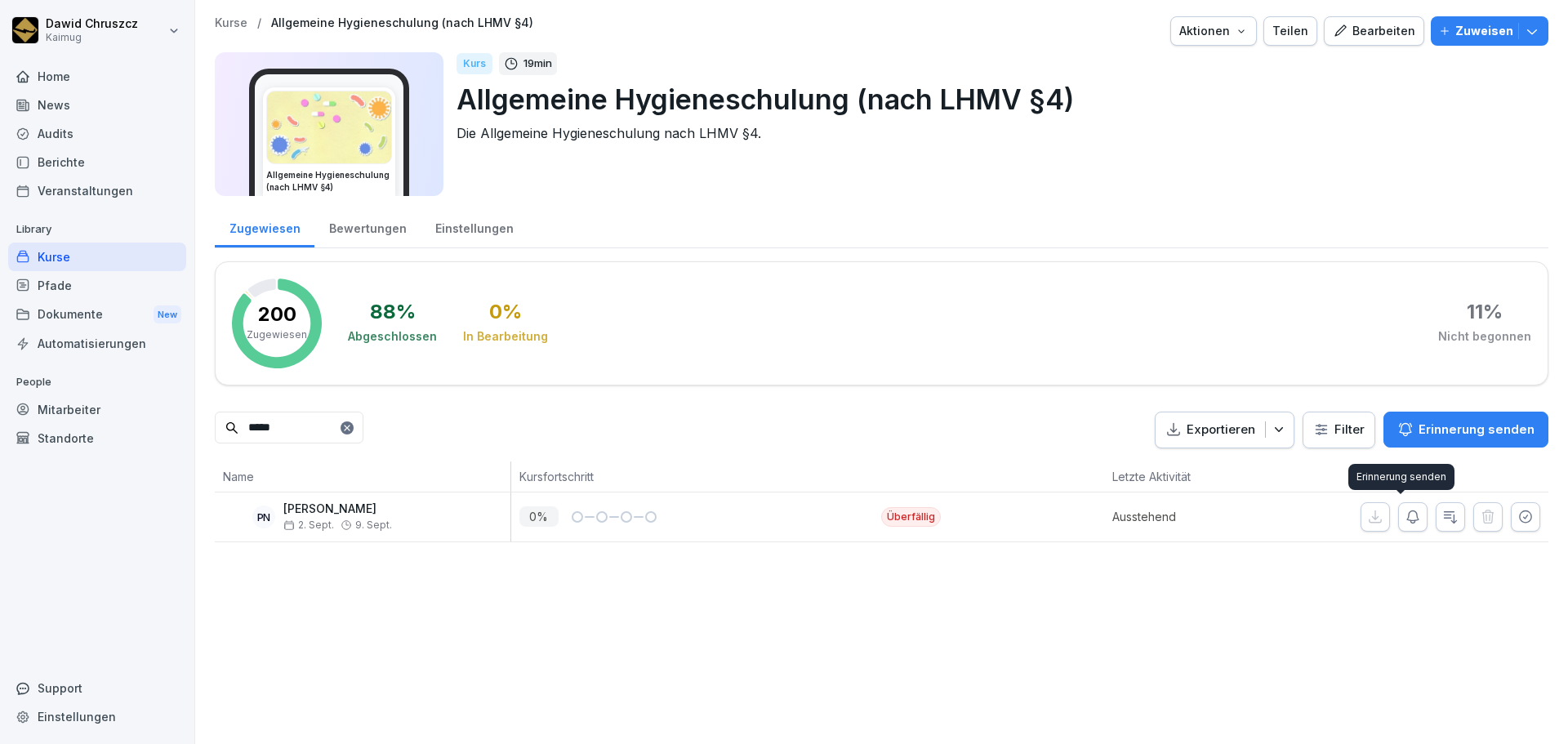
type input "*****"
click at [1404, 513] on icon "button" at bounding box center [1412, 518] width 17 height 17
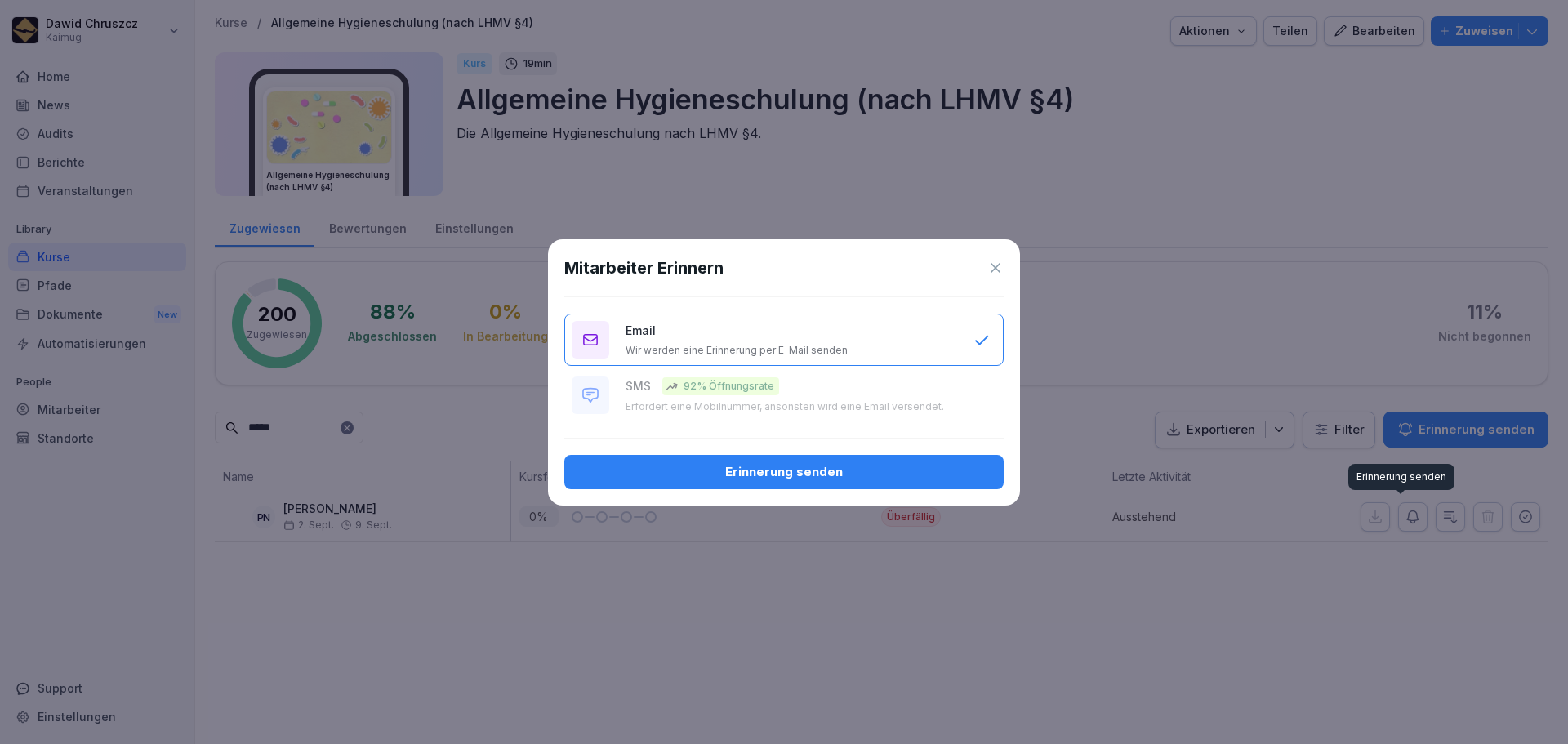
click at [809, 466] on div "Erinnerung senden" at bounding box center [784, 473] width 413 height 18
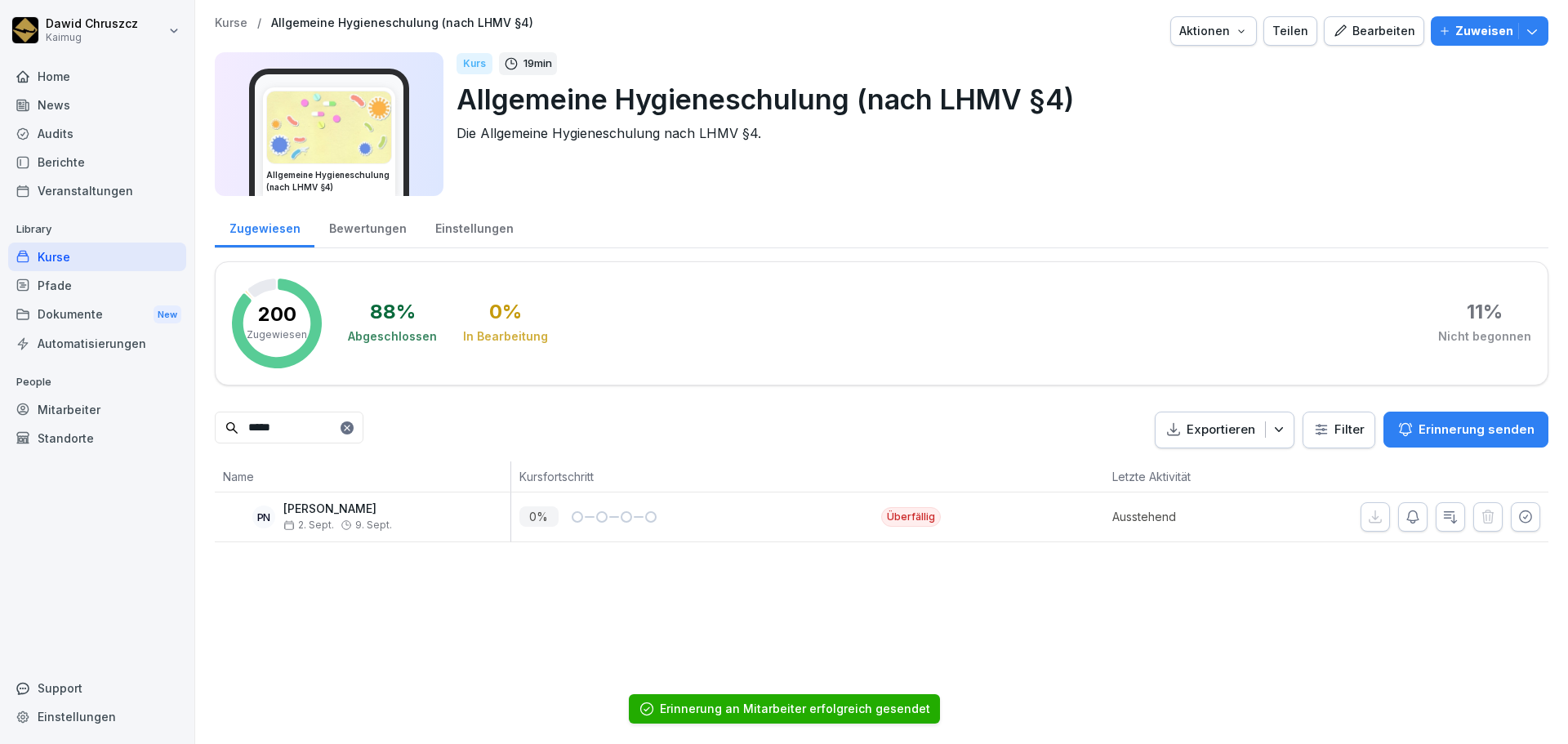
drag, startPoint x: 105, startPoint y: 250, endPoint x: 151, endPoint y: 280, distance: 54.9
click at [105, 250] on div "Kurse" at bounding box center [97, 257] width 178 height 28
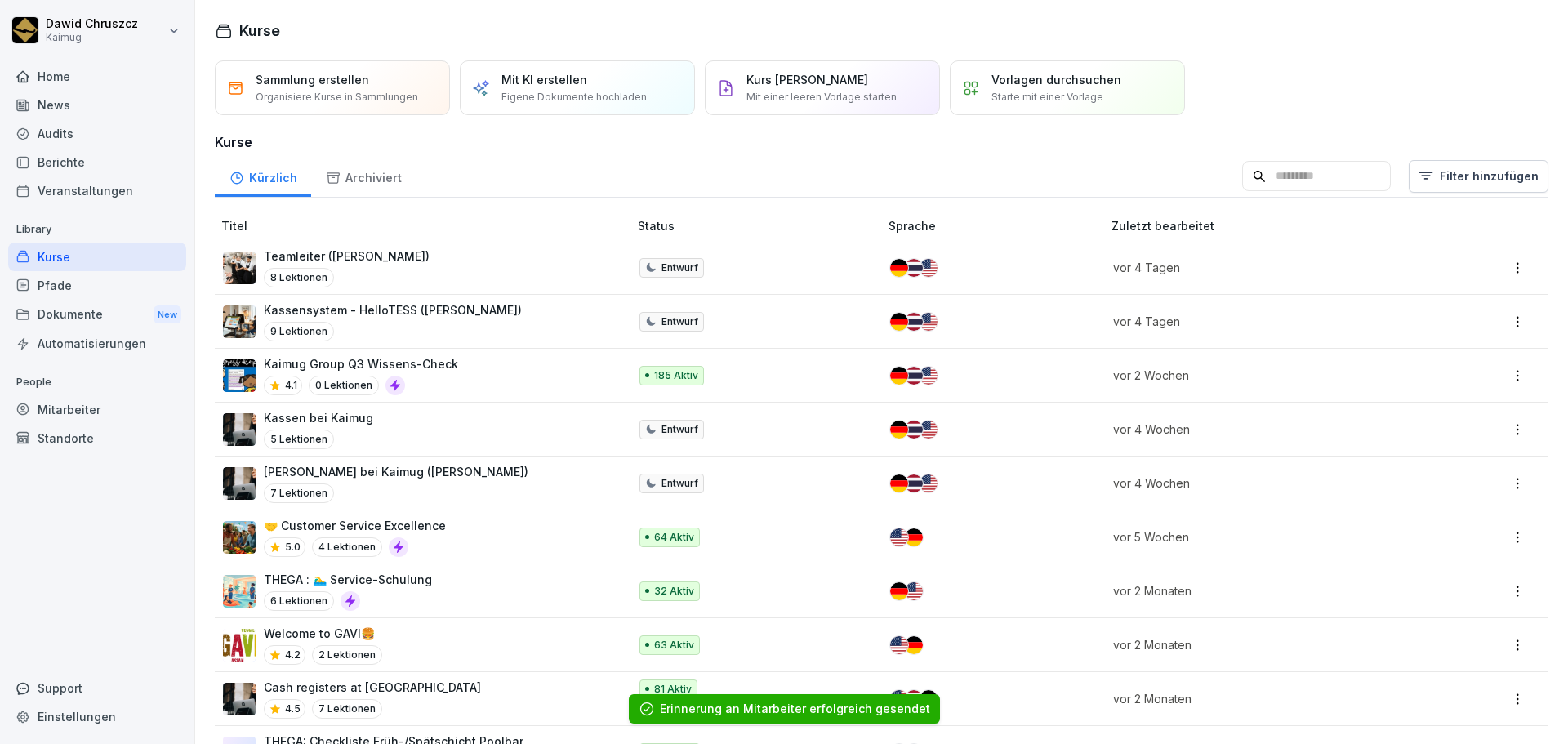
click at [1249, 178] on input at bounding box center [1316, 176] width 149 height 31
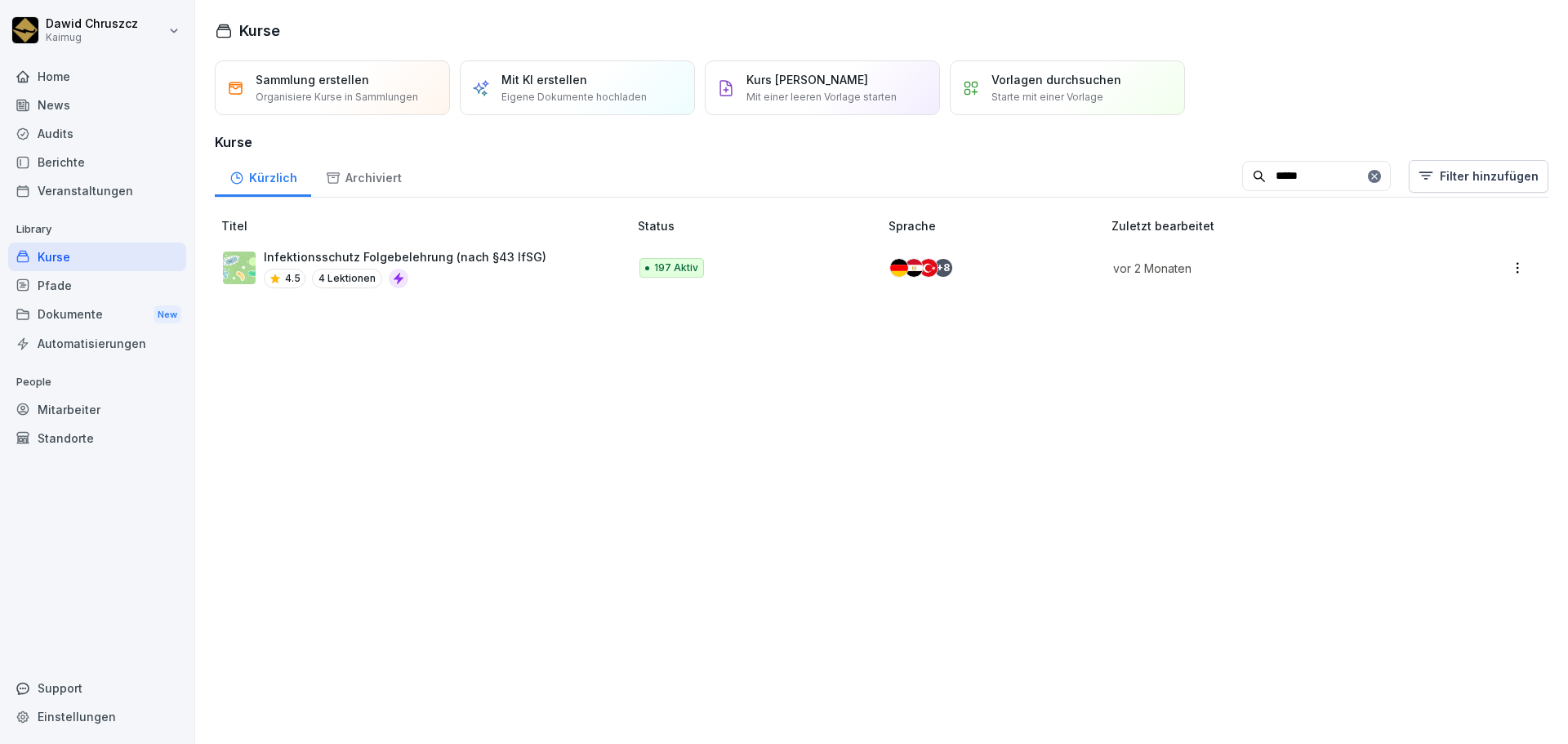
type input "*****"
click at [416, 262] on p "Infektionsschutz Folgebelehrung (nach §43 IfSG)" at bounding box center [405, 256] width 283 height 17
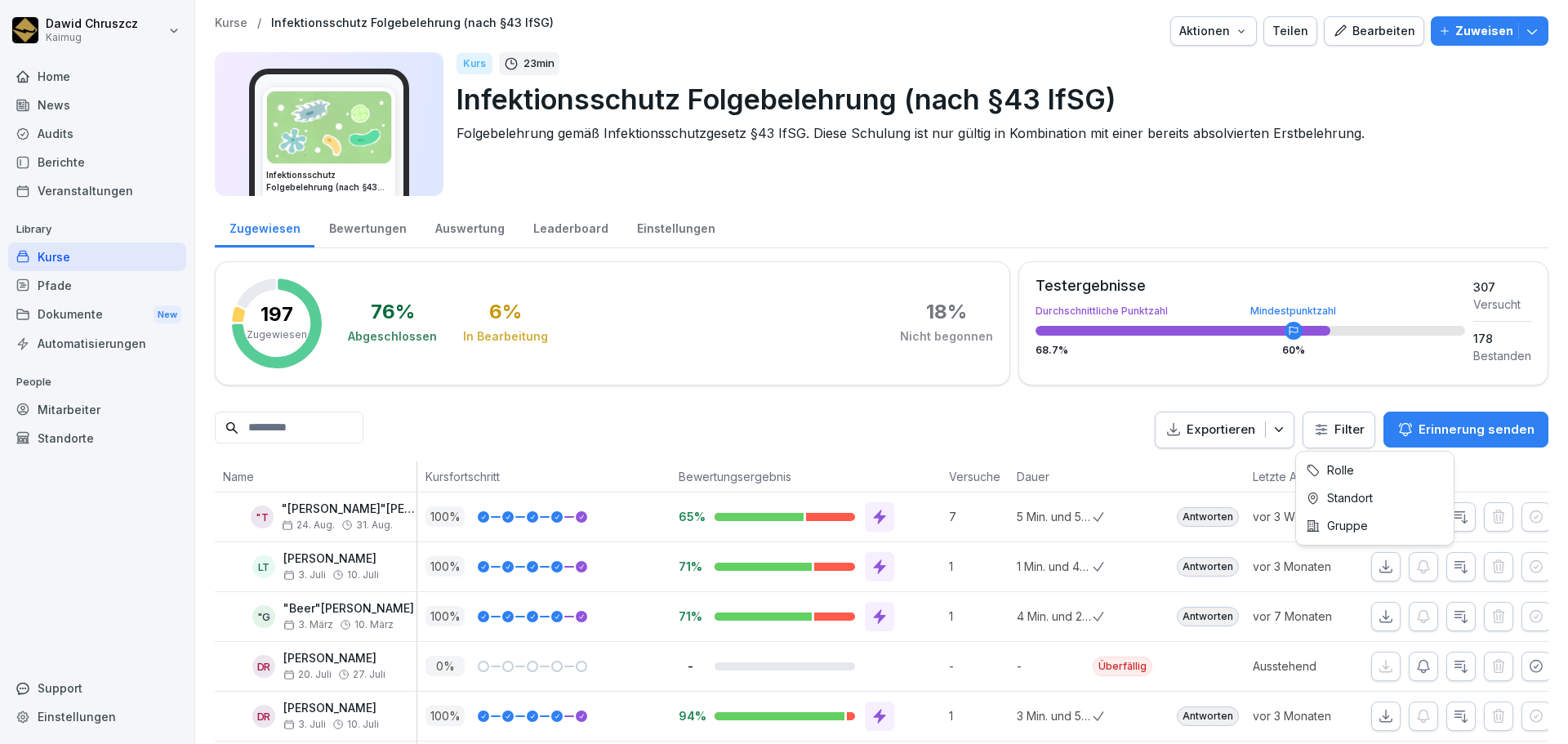
click at [1326, 427] on html "[PERSON_NAME] Kaimug Home News Audits Berichte Veranstaltungen Library Kurse Pf…" at bounding box center [784, 372] width 1568 height 744
click at [325, 424] on html "Dawid Chruszcz Kaimug Home News Audits Berichte Veranstaltungen Library Kurse P…" at bounding box center [784, 372] width 1568 height 744
click at [292, 428] on input at bounding box center [289, 428] width 149 height 32
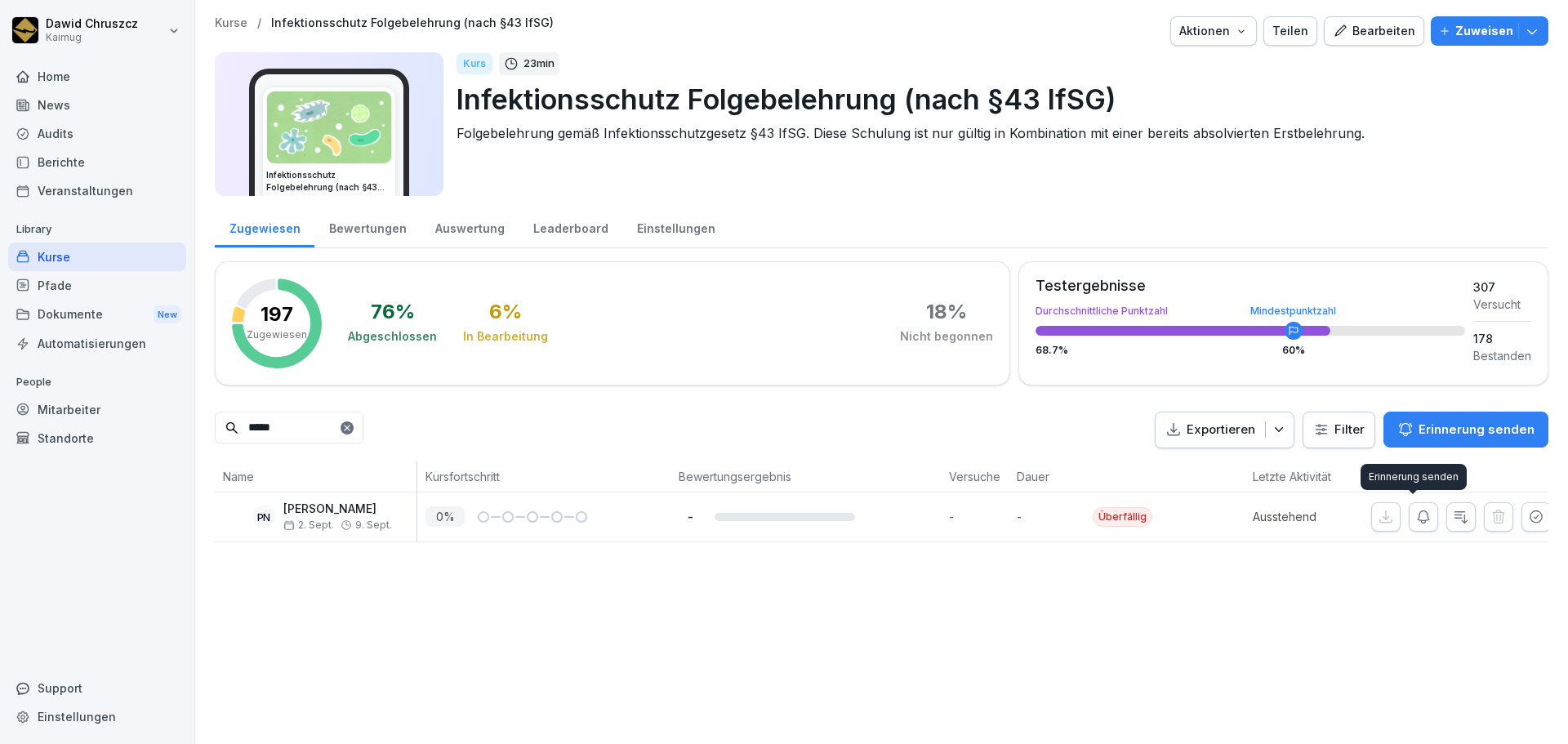
type input "*****"
click at [1417, 518] on icon "button" at bounding box center [1423, 518] width 17 height 17
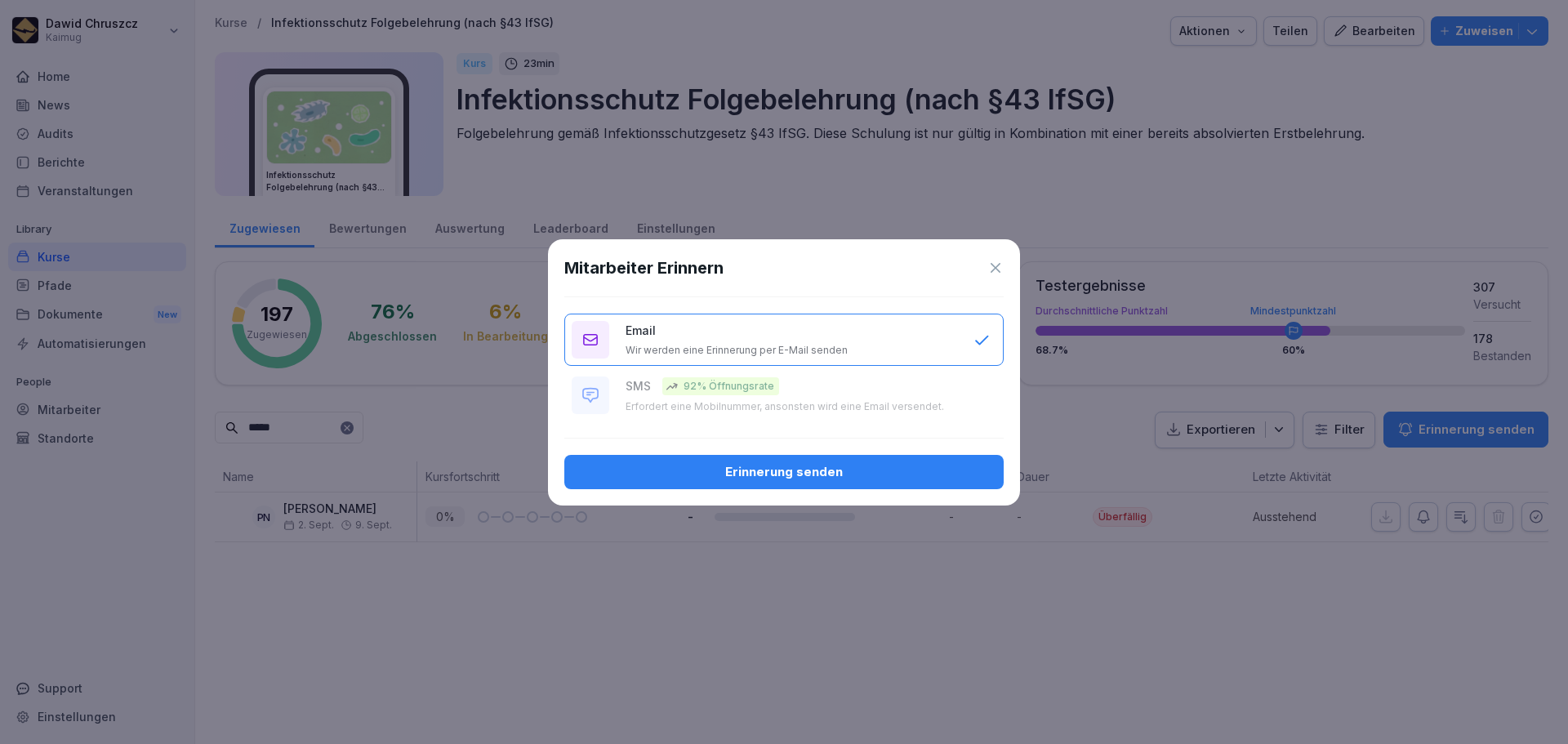
click at [736, 468] on div "Erinnerung senden" at bounding box center [784, 473] width 413 height 18
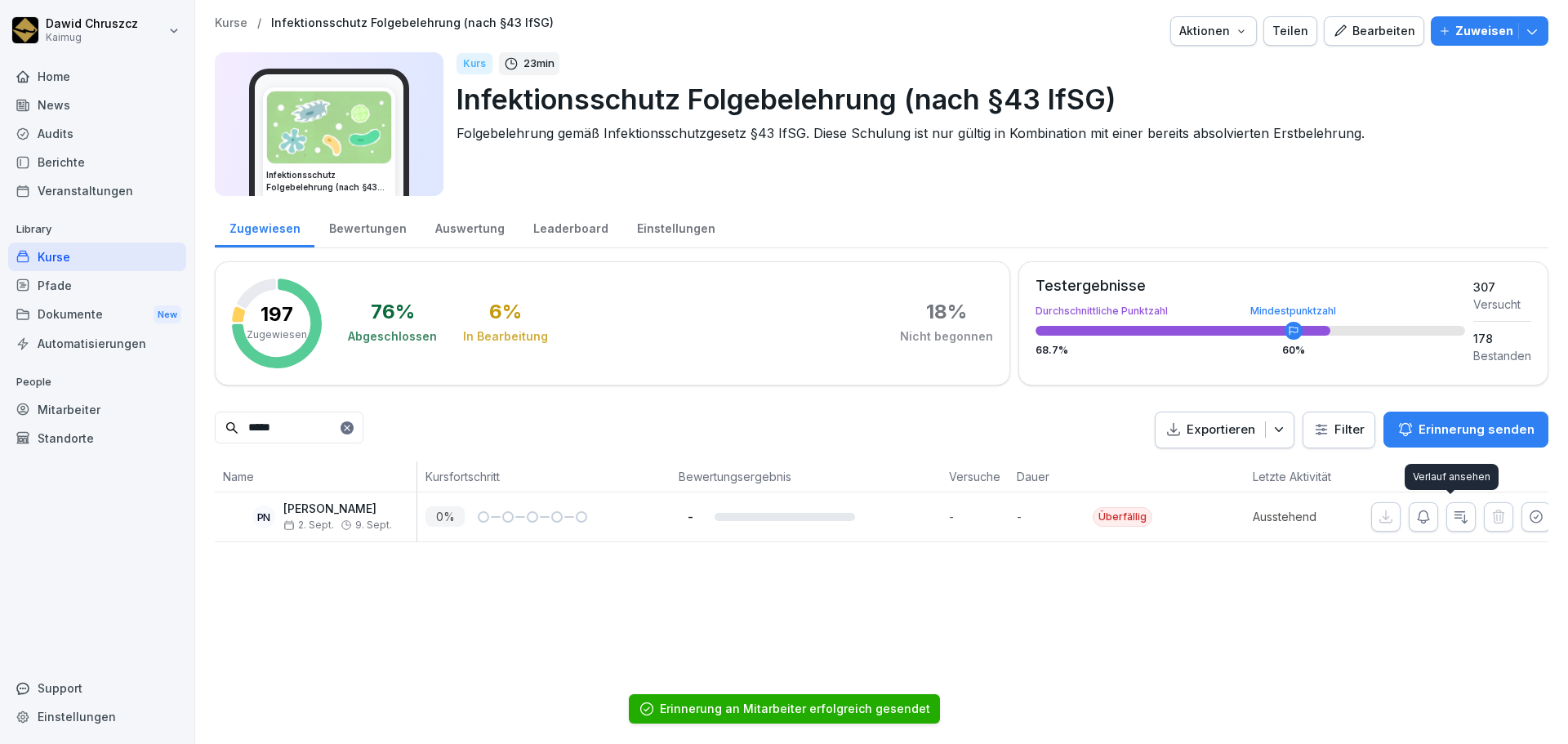
click at [1457, 517] on icon "button" at bounding box center [1461, 518] width 17 height 17
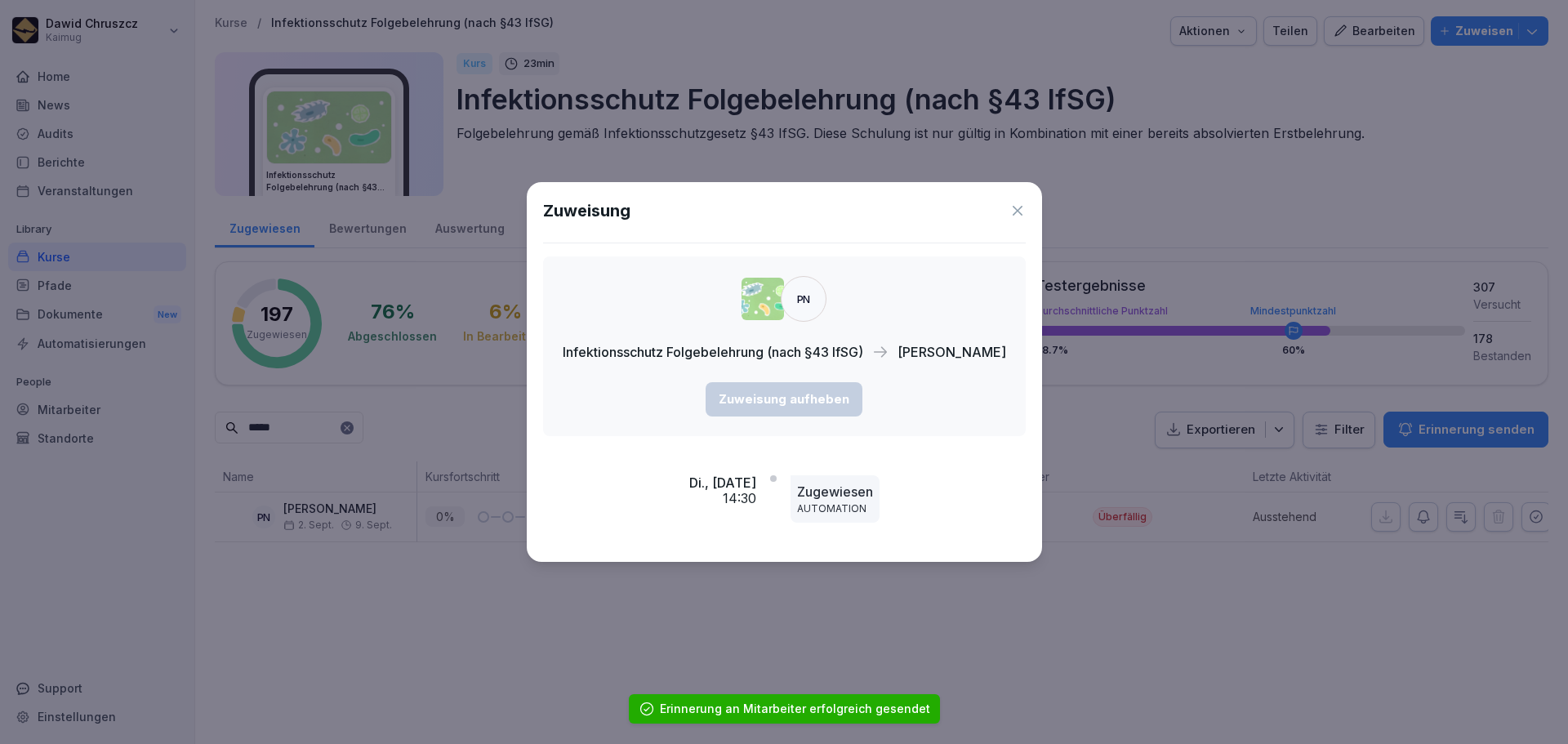
click at [1026, 210] on icon at bounding box center [1017, 211] width 17 height 17
